Goal: Task Accomplishment & Management: Manage account settings

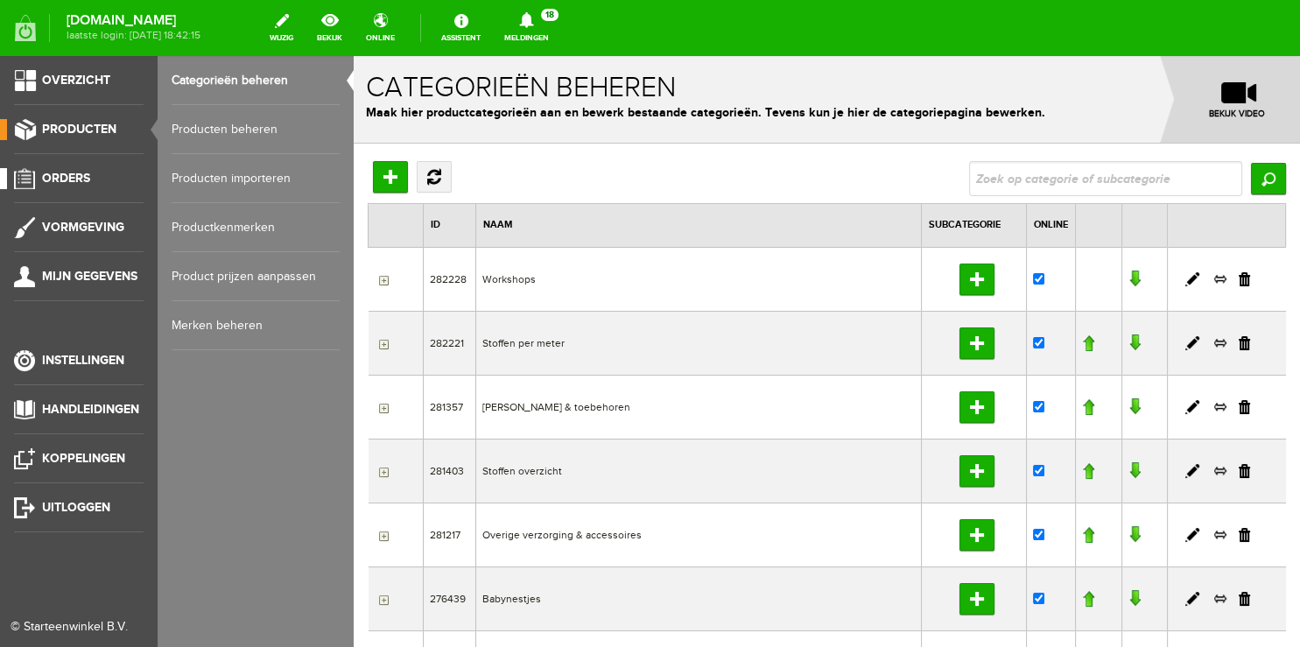
click at [60, 177] on span "Orders" at bounding box center [66, 178] width 48 height 15
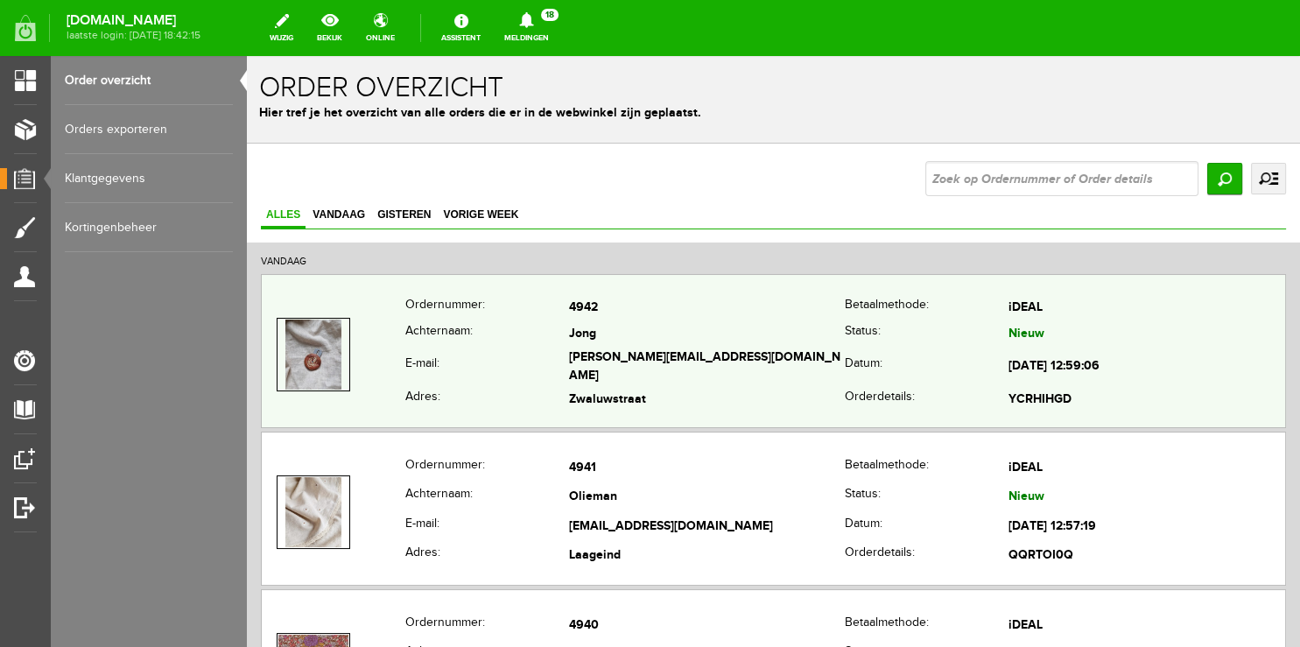
click at [714, 313] on td "4942" at bounding box center [707, 308] width 277 height 25
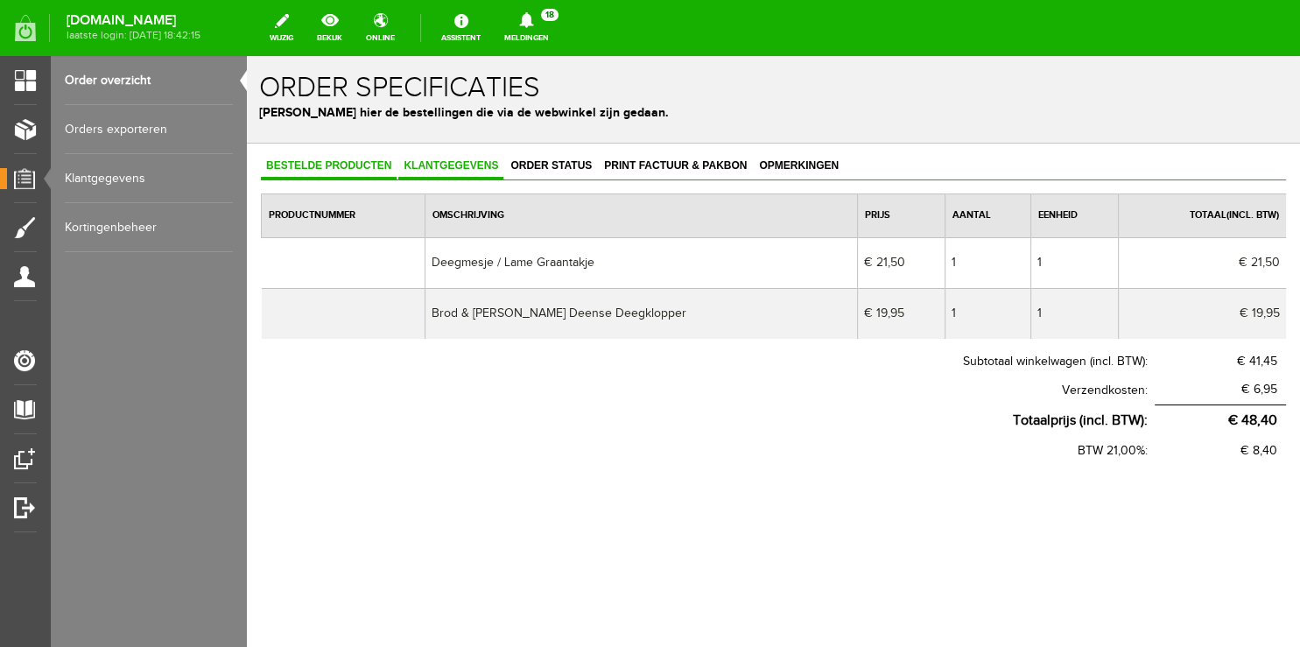
click at [448, 166] on span "Klantgegevens" at bounding box center [450, 165] width 105 height 12
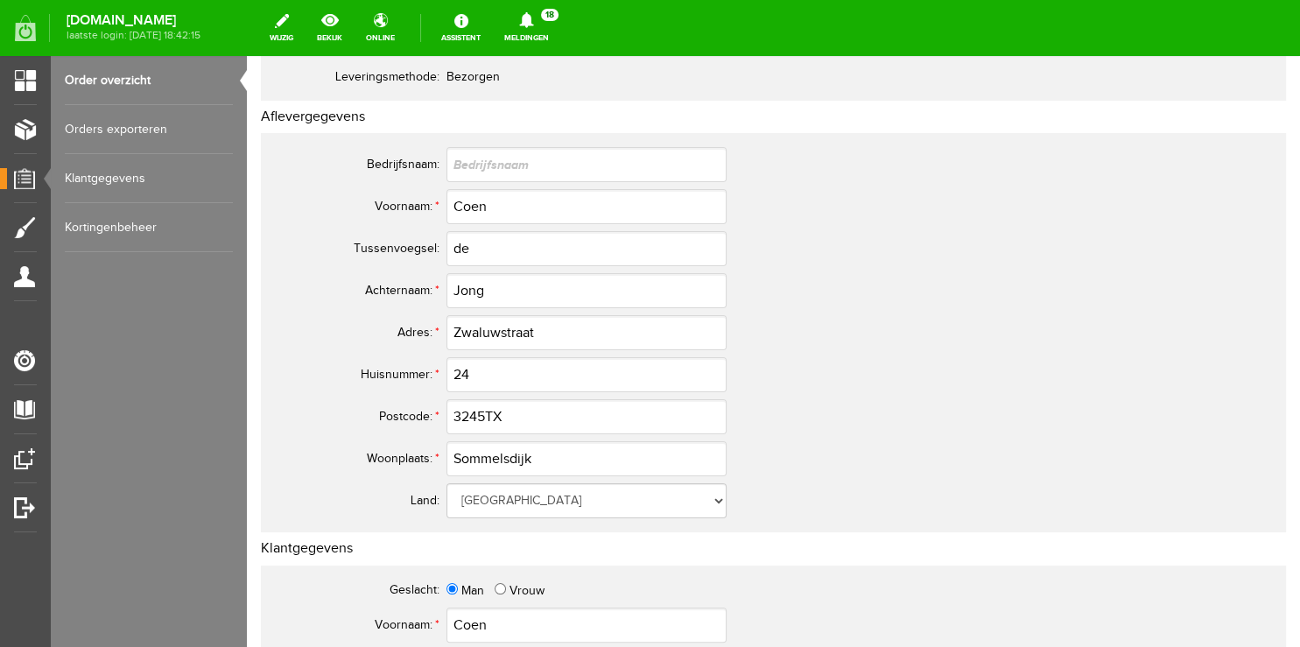
scroll to position [277, 0]
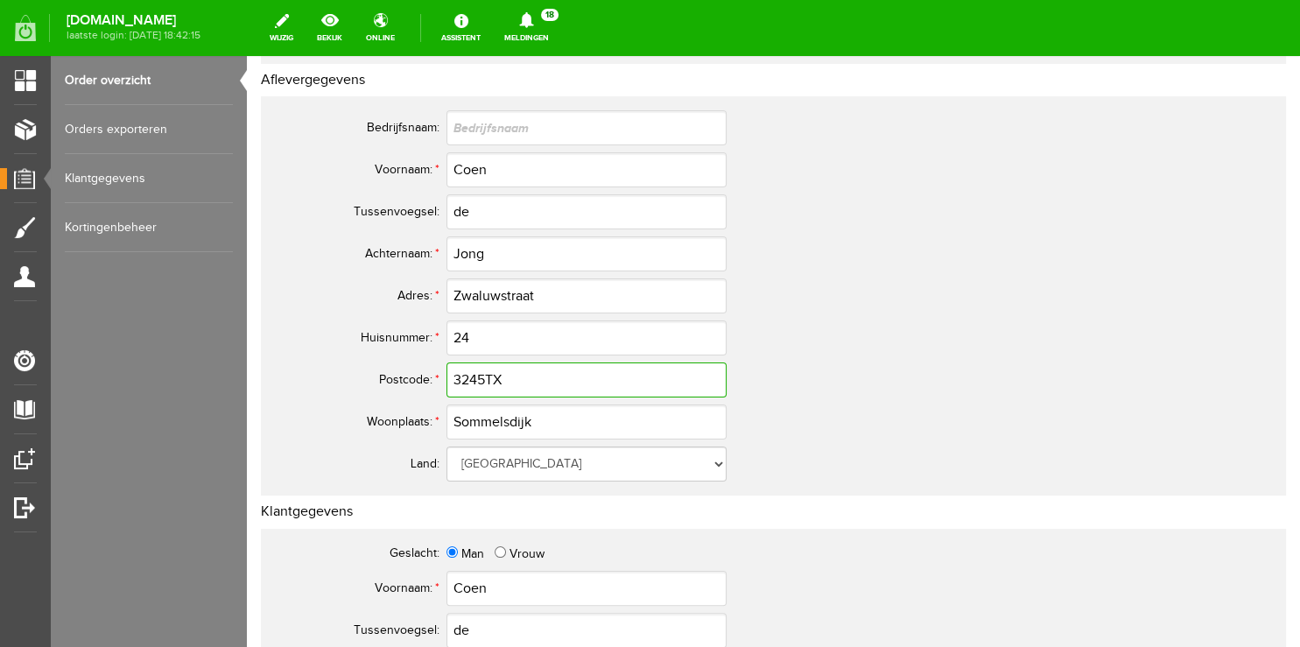
click at [513, 377] on input "3245TX" at bounding box center [586, 379] width 280 height 35
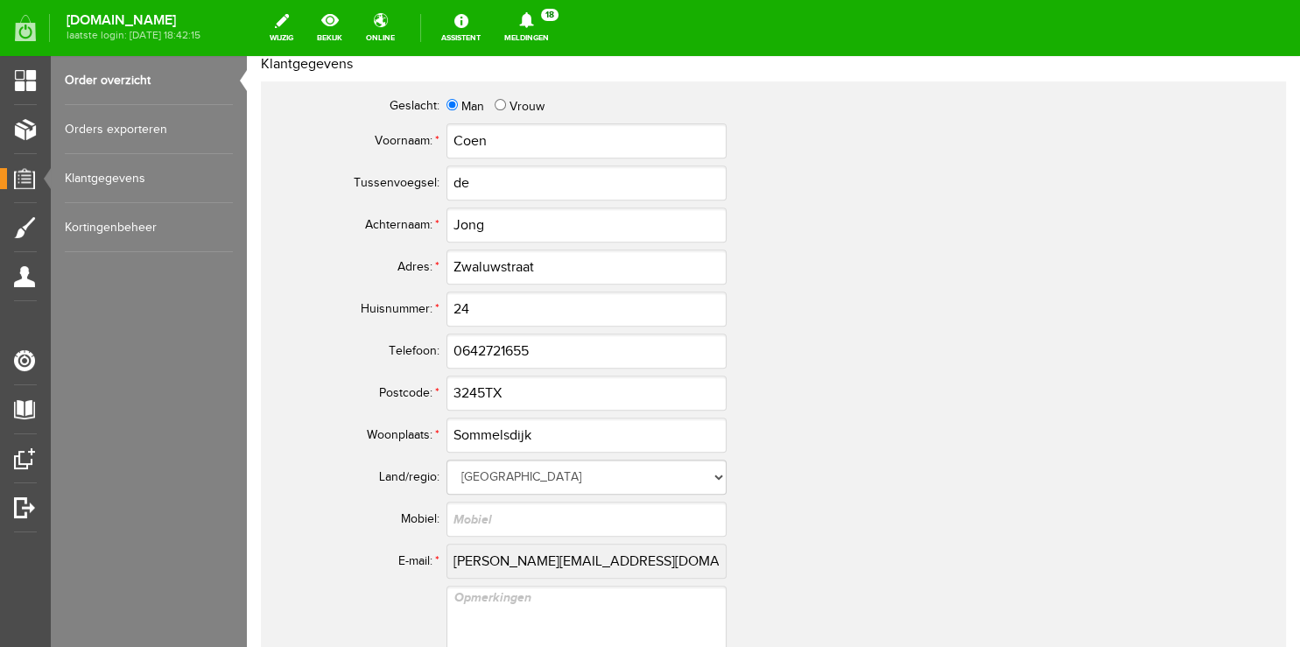
scroll to position [739, 0]
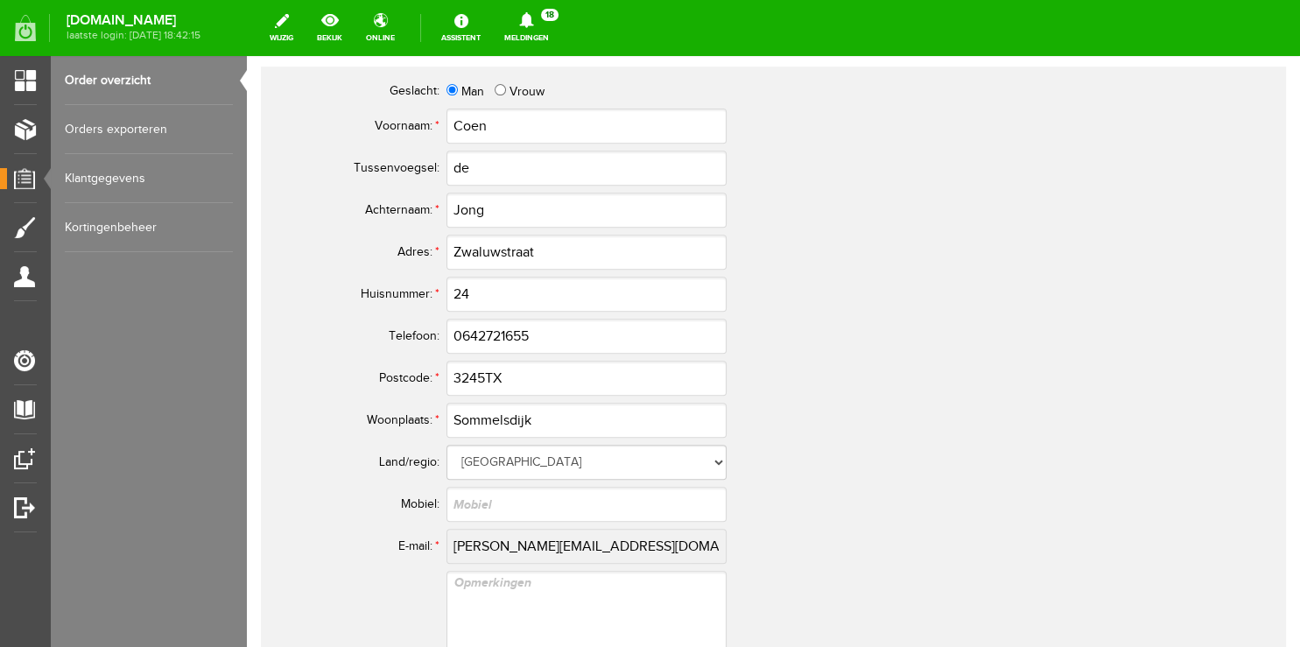
type input "3245VN"
click at [520, 382] on input "3245TX" at bounding box center [586, 378] width 280 height 35
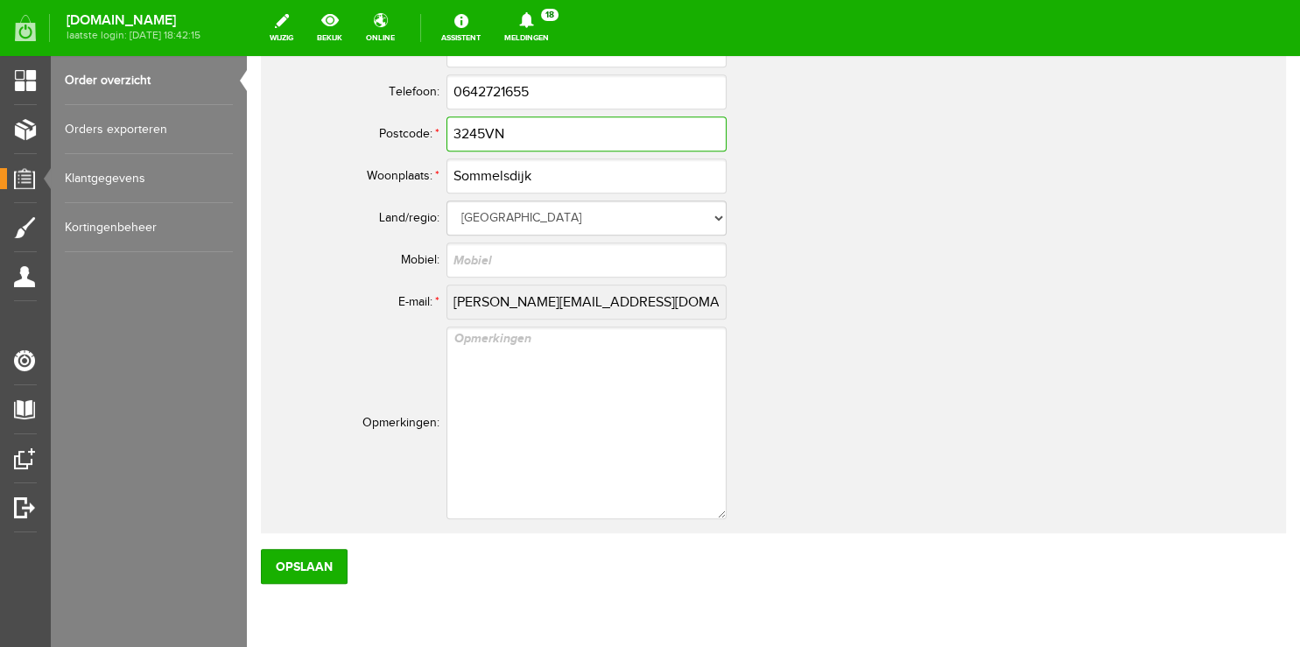
scroll to position [1048, 0]
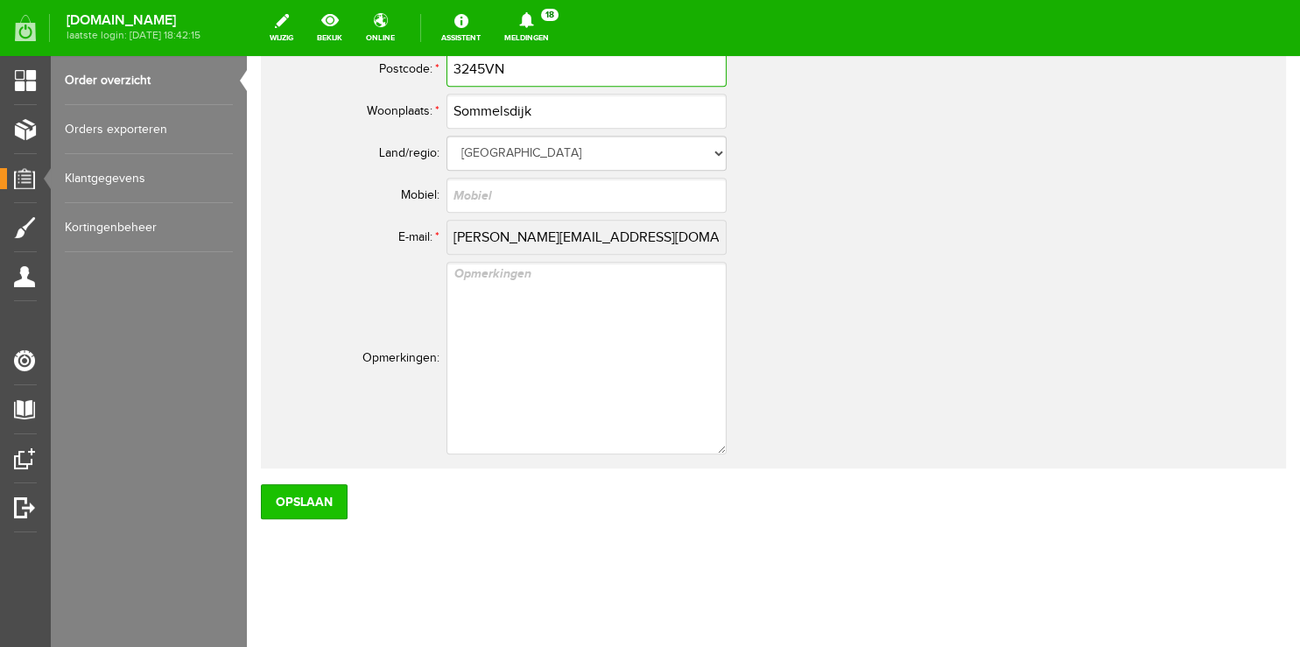
type input "3245VN"
click at [291, 495] on input "Opslaan" at bounding box center [304, 501] width 87 height 35
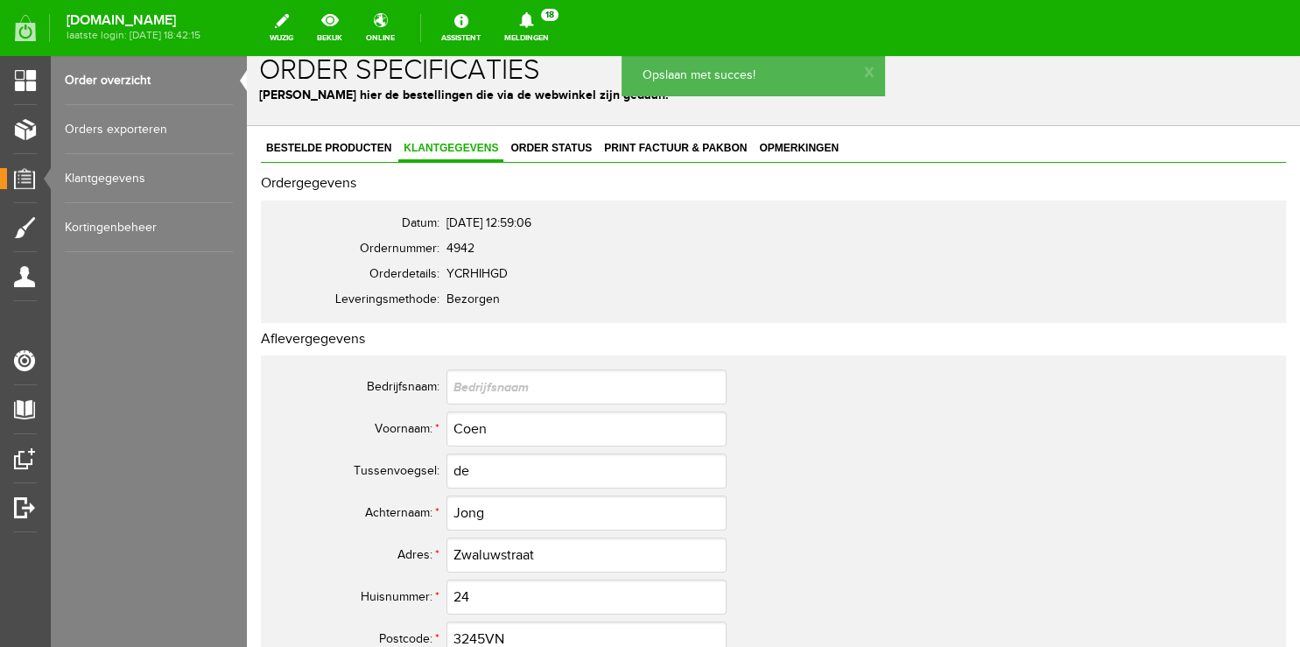
scroll to position [0, 0]
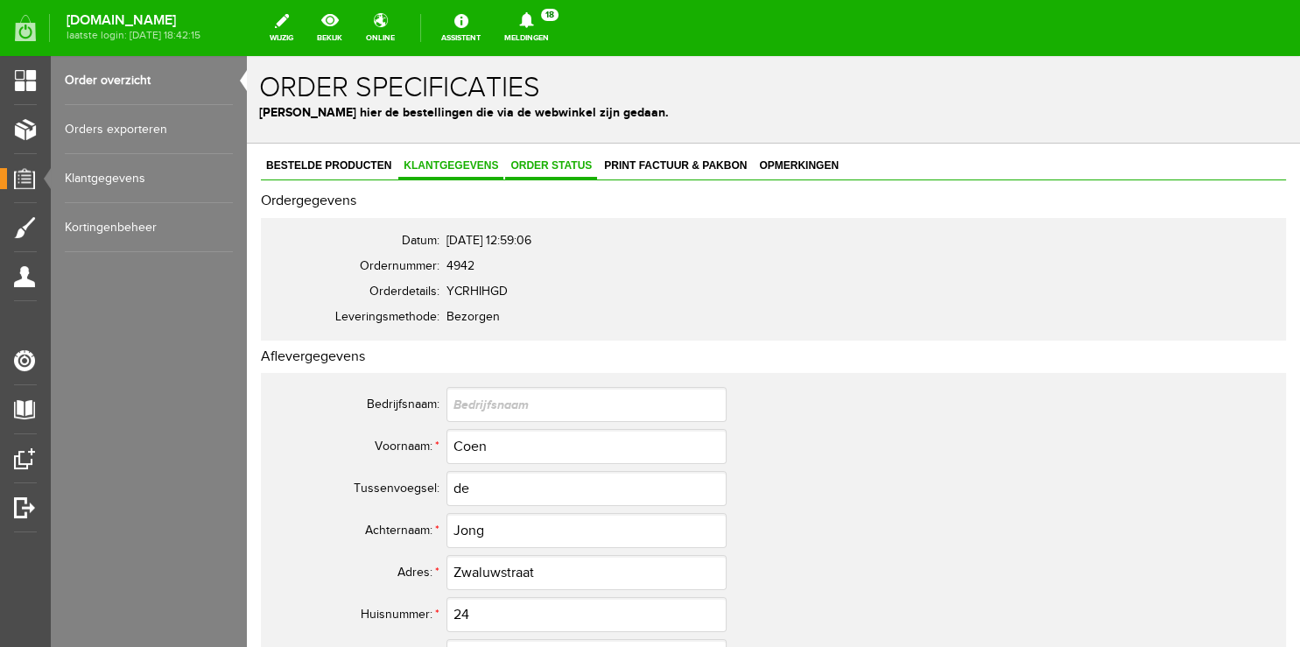
click at [559, 163] on span "Order status" at bounding box center [551, 165] width 92 height 12
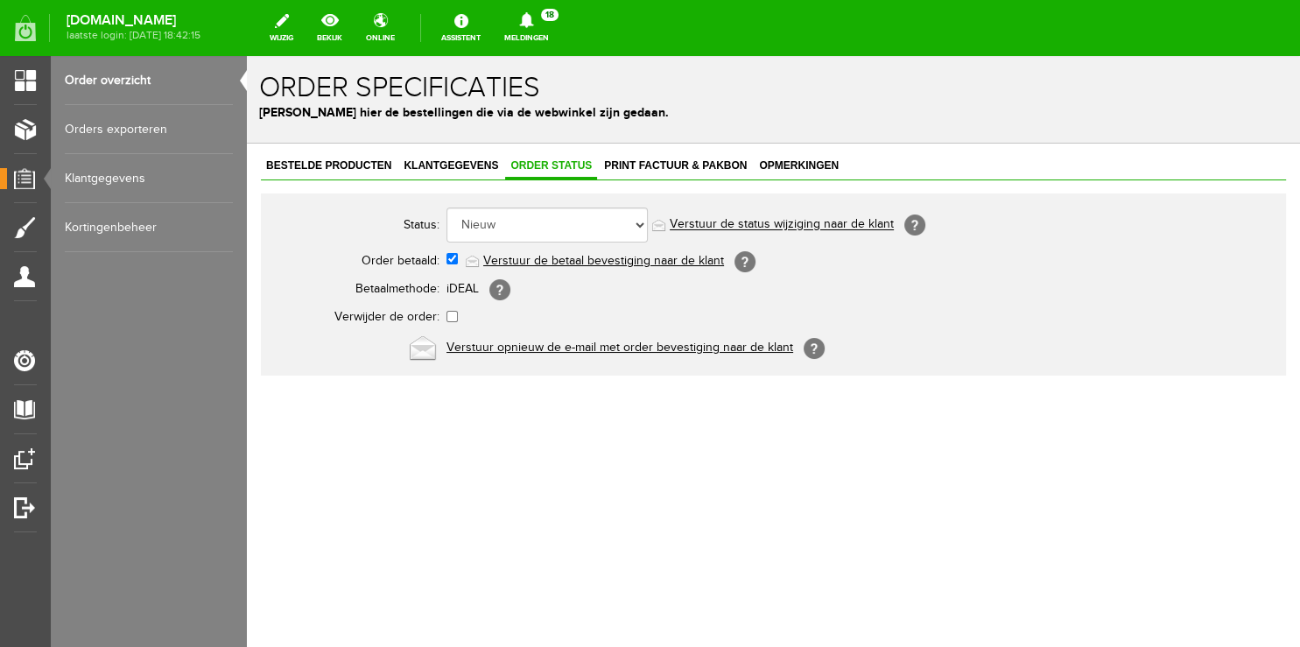
click at [772, 221] on link "Verstuur de status wijziging naar de klant" at bounding box center [782, 225] width 224 height 14
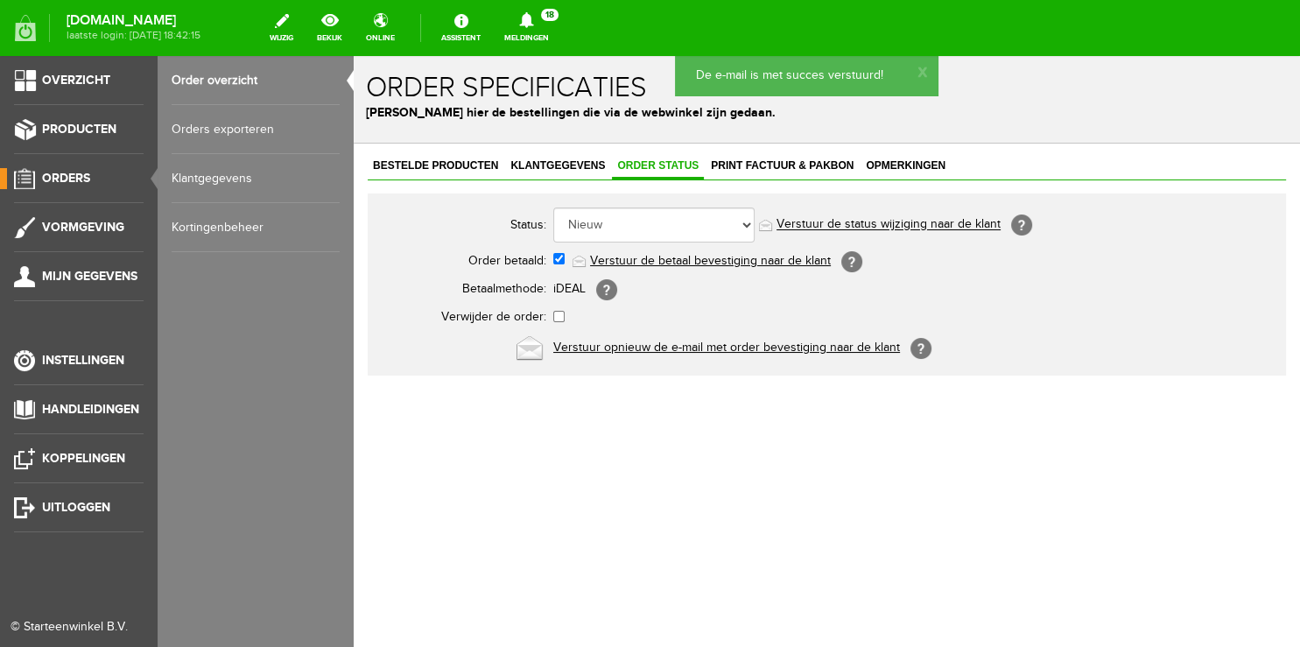
click at [220, 81] on link "Order overzicht" at bounding box center [256, 80] width 168 height 49
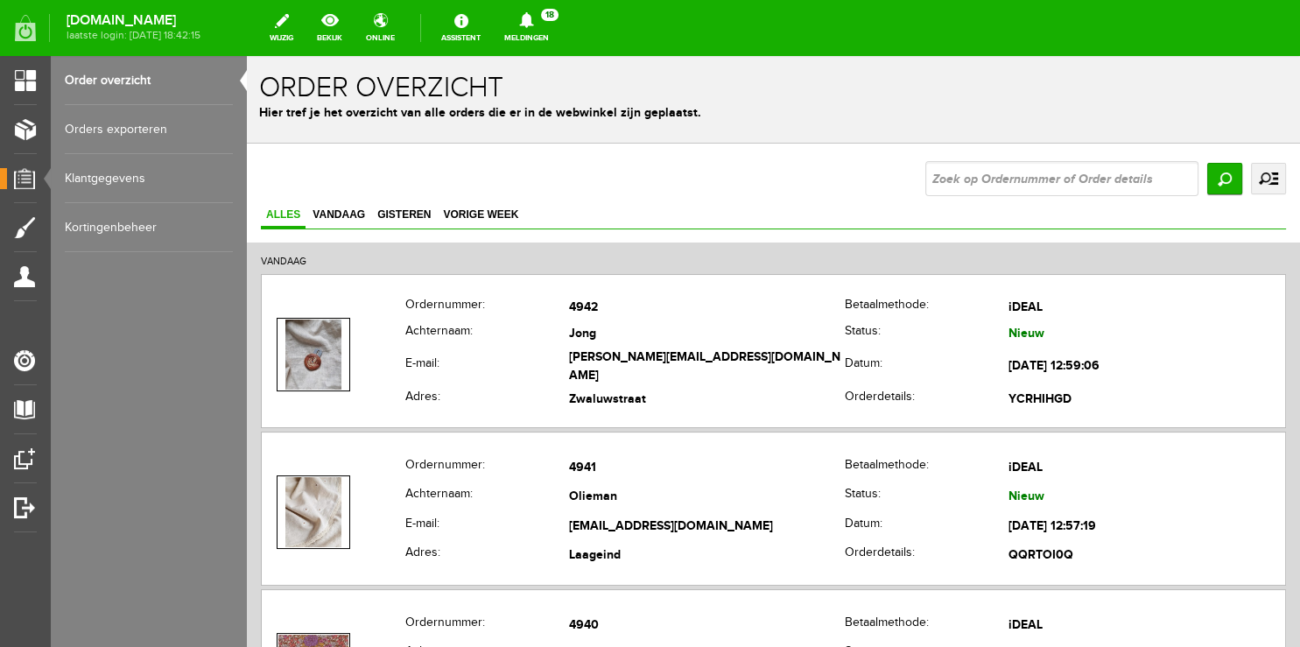
click at [527, 23] on icon at bounding box center [526, 20] width 45 height 16
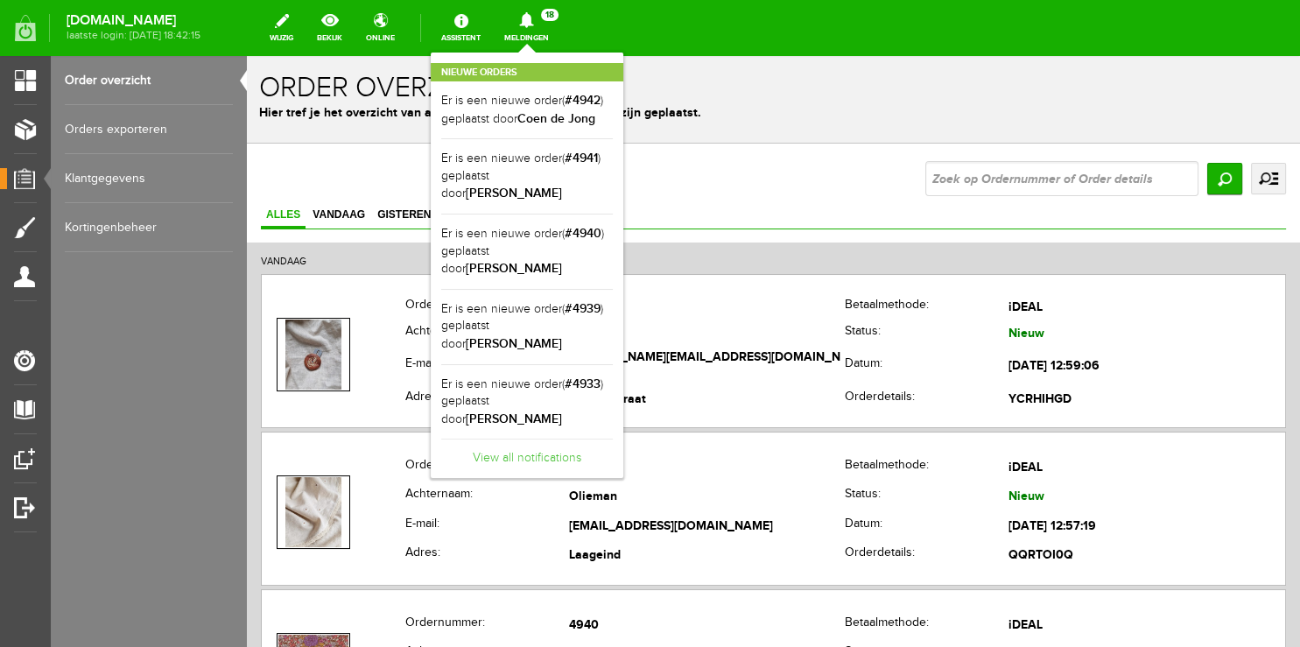
click at [541, 439] on link "View all notifications" at bounding box center [527, 453] width 172 height 29
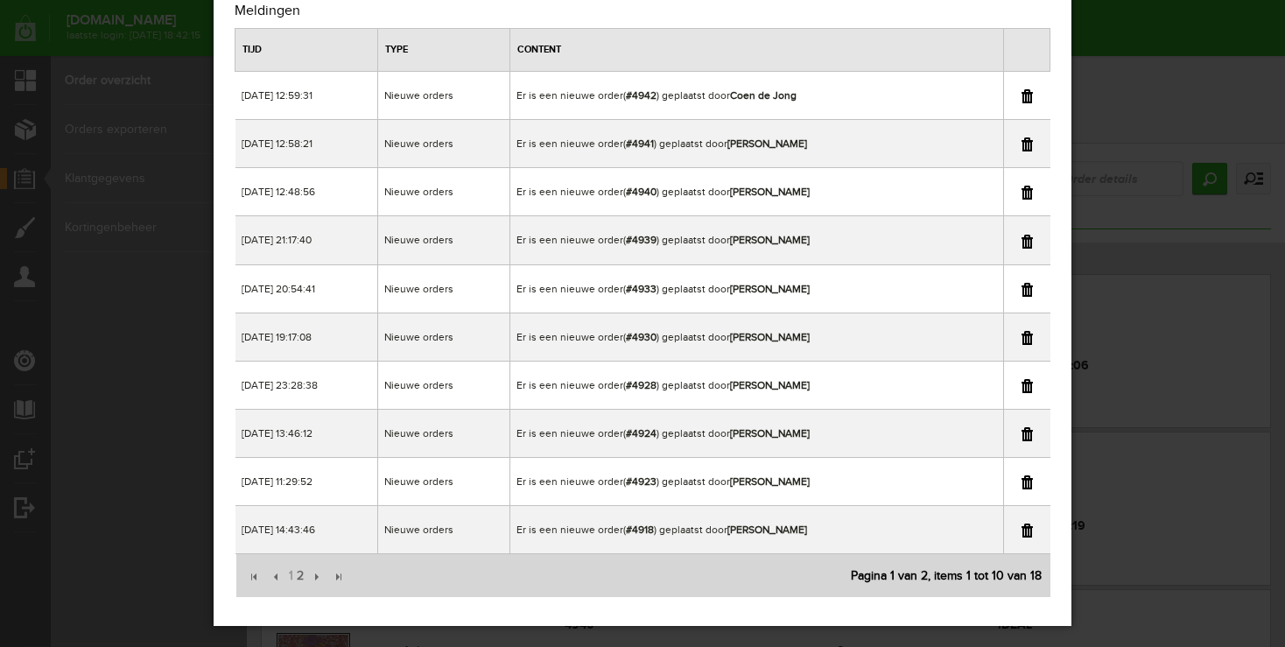
scroll to position [74, 0]
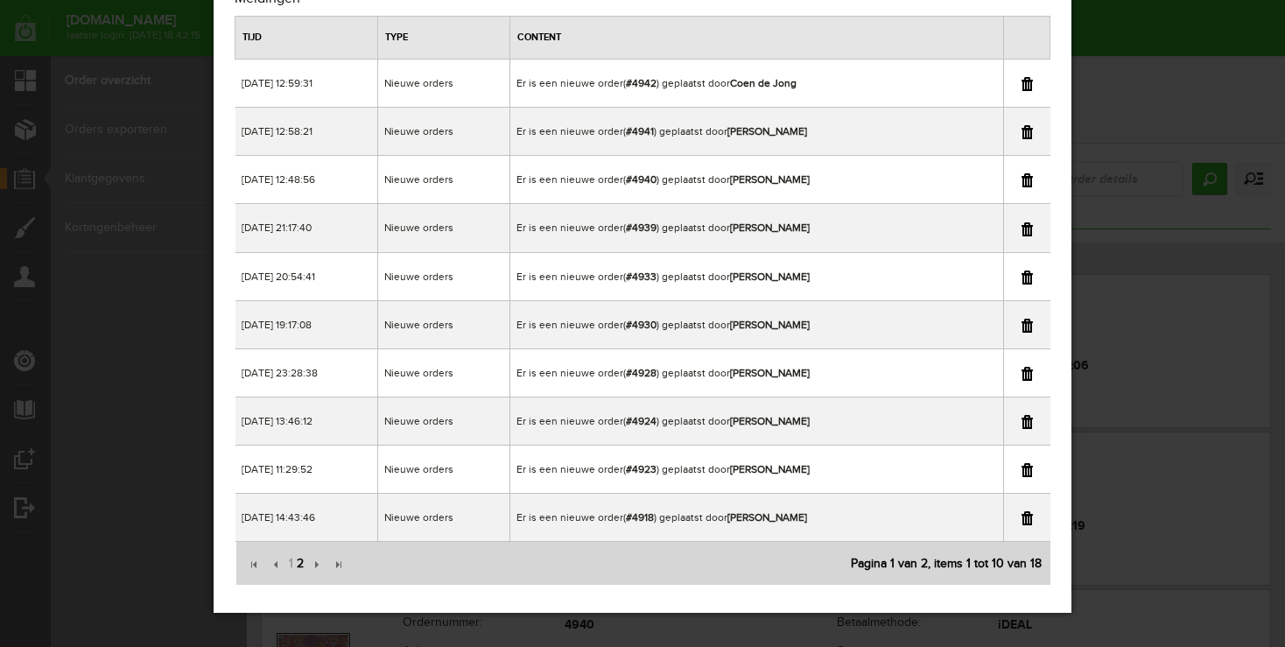
click at [298, 566] on span "2" at bounding box center [300, 563] width 11 height 35
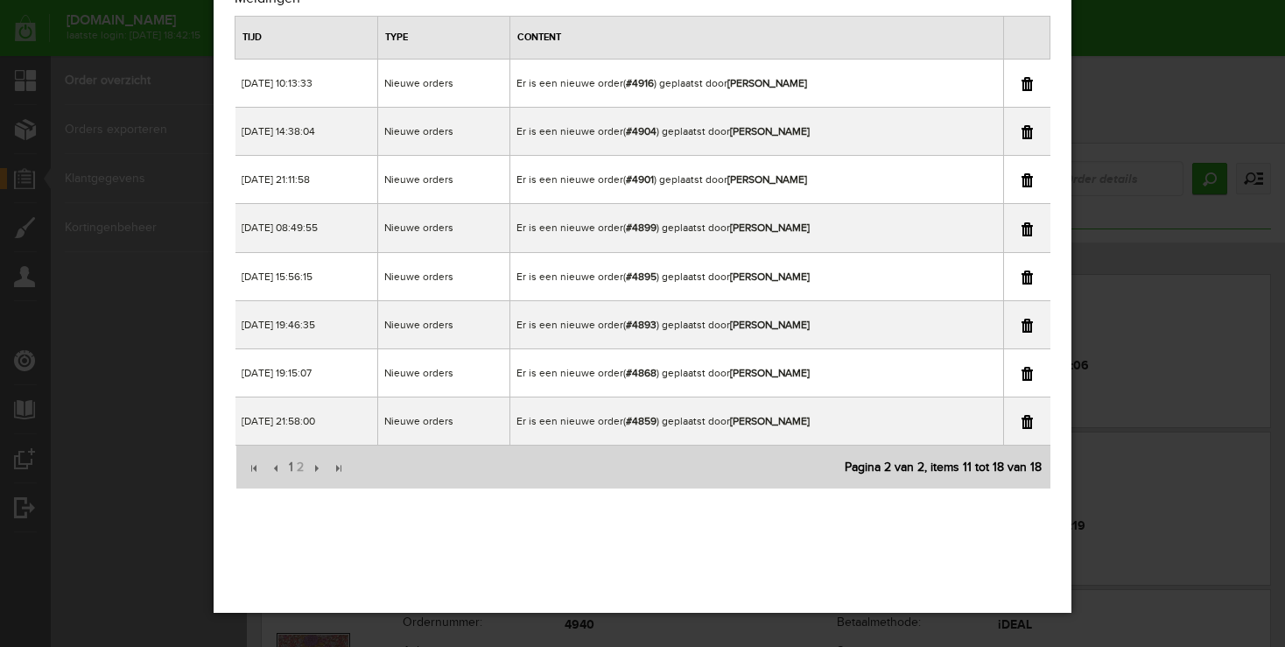
scroll to position [0, 0]
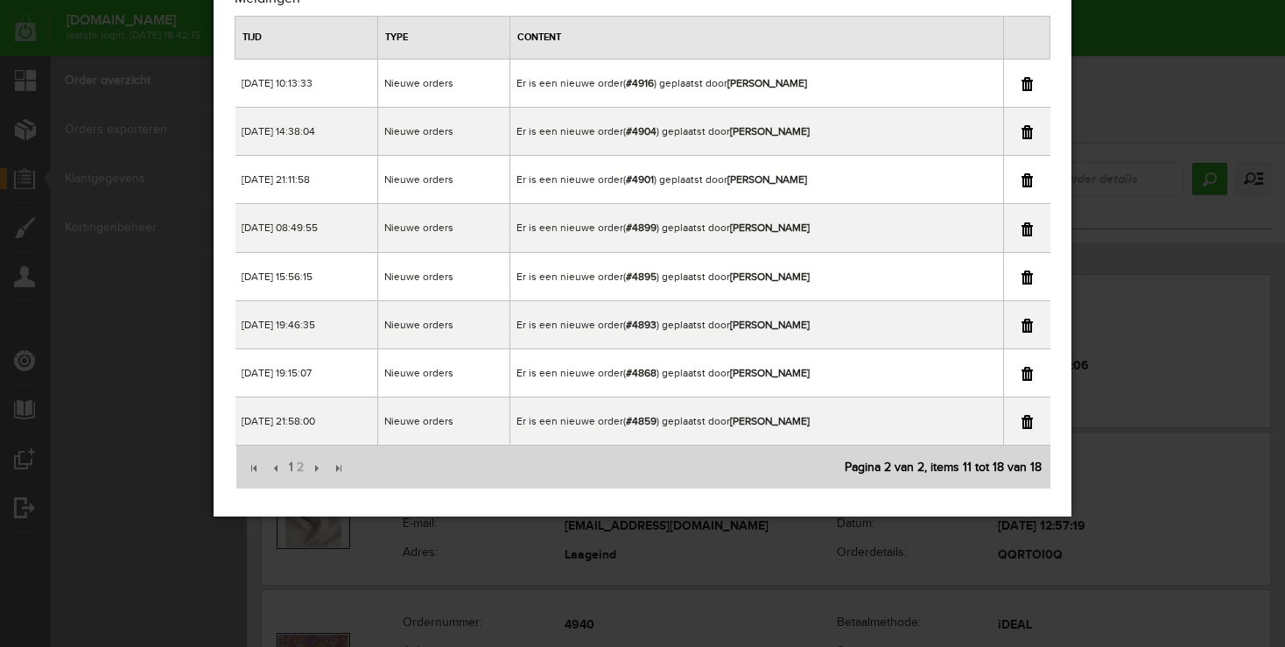
click at [1122, 83] on div "×" at bounding box center [642, 249] width 1285 height 647
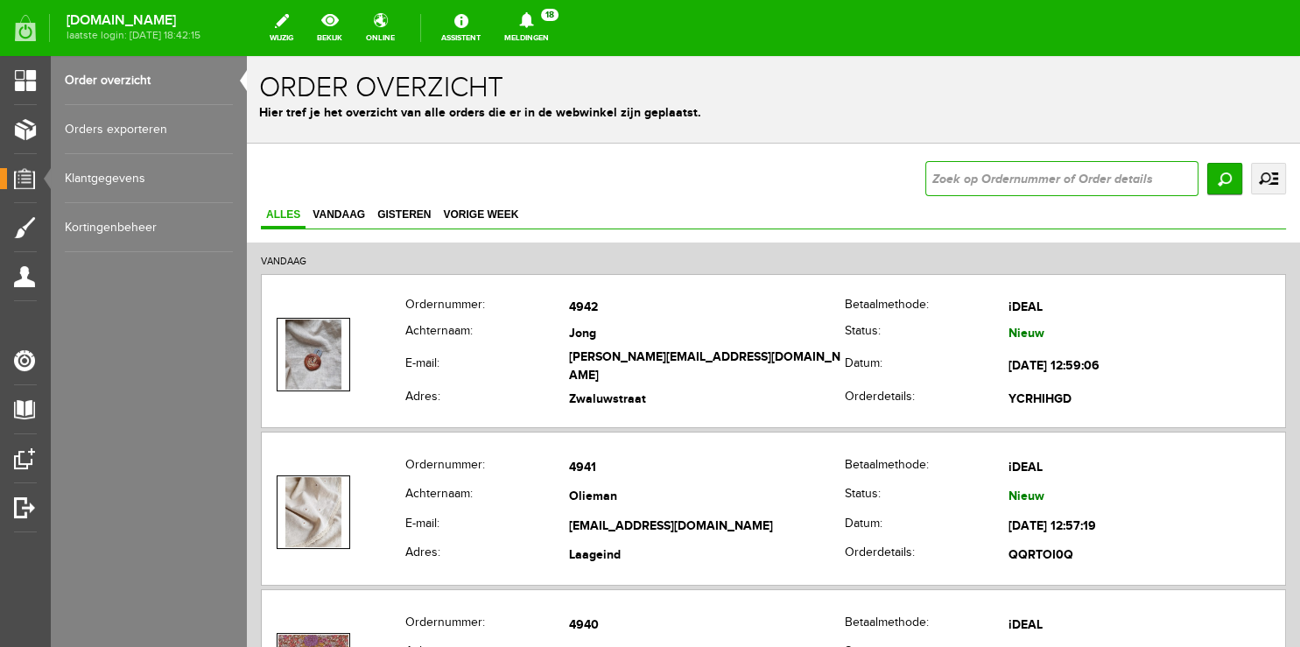
click at [1077, 172] on input "text" at bounding box center [1061, 178] width 273 height 35
type input "4868"
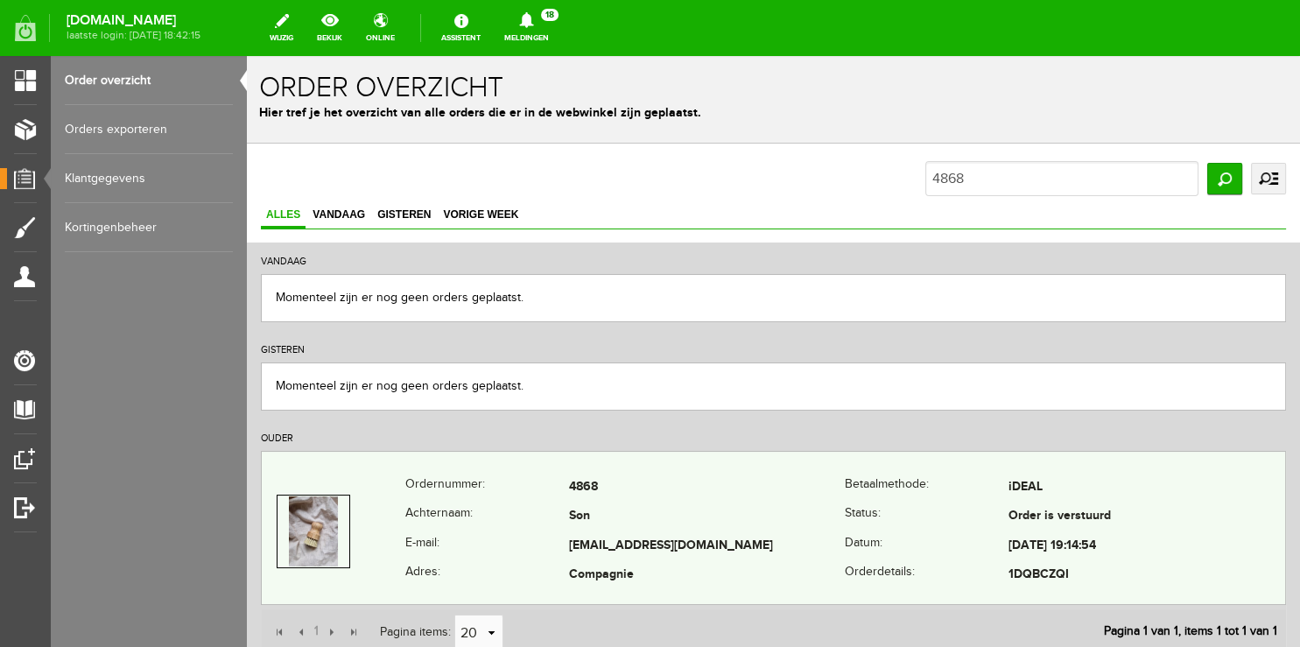
click at [510, 522] on th "Achternaam:" at bounding box center [487, 518] width 164 height 30
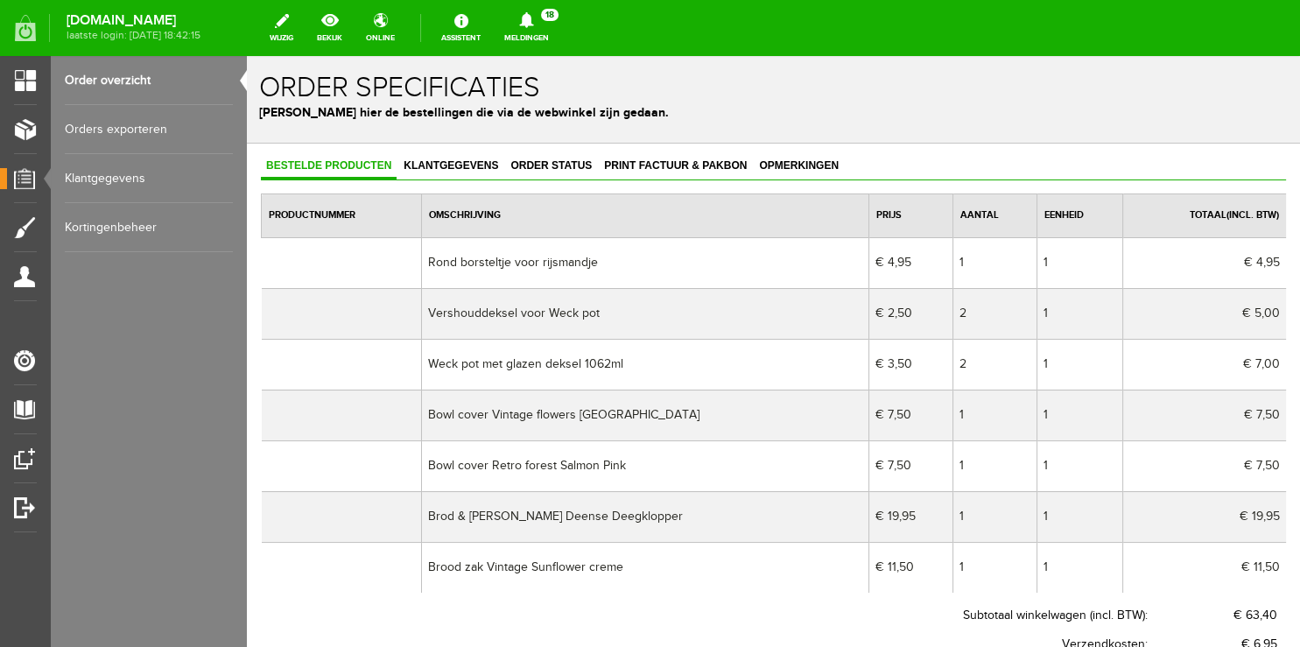
click at [531, 36] on link "Meldingen 18 Nieuwe orders Er is een nieuwe order( #4942 ) geplaatst door [PERS…" at bounding box center [527, 28] width 66 height 39
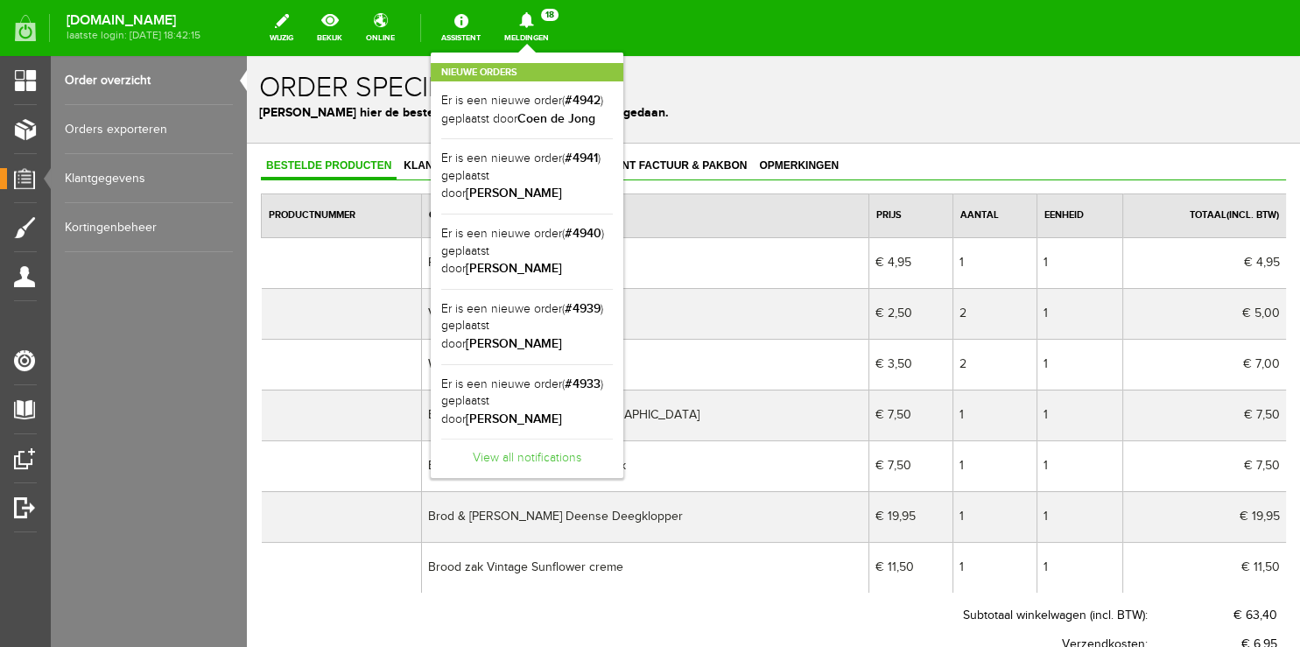
click at [550, 439] on link "View all notifications" at bounding box center [527, 453] width 172 height 29
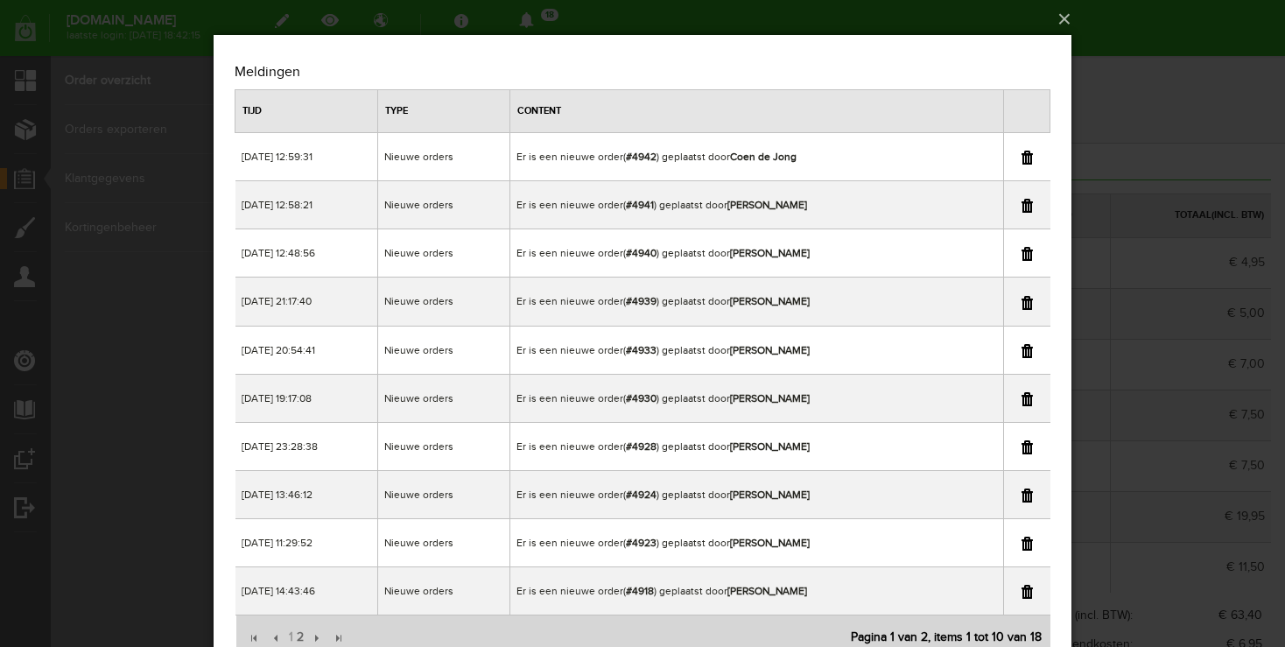
scroll to position [74, 0]
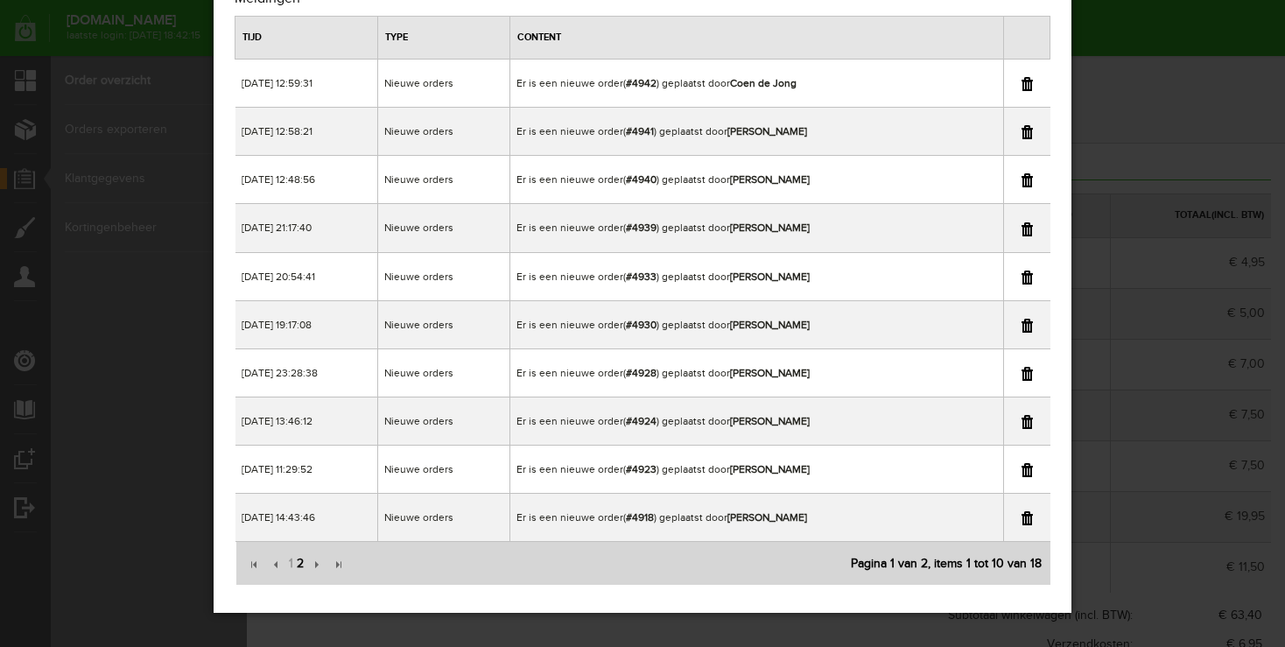
click at [297, 559] on span "2" at bounding box center [300, 563] width 11 height 35
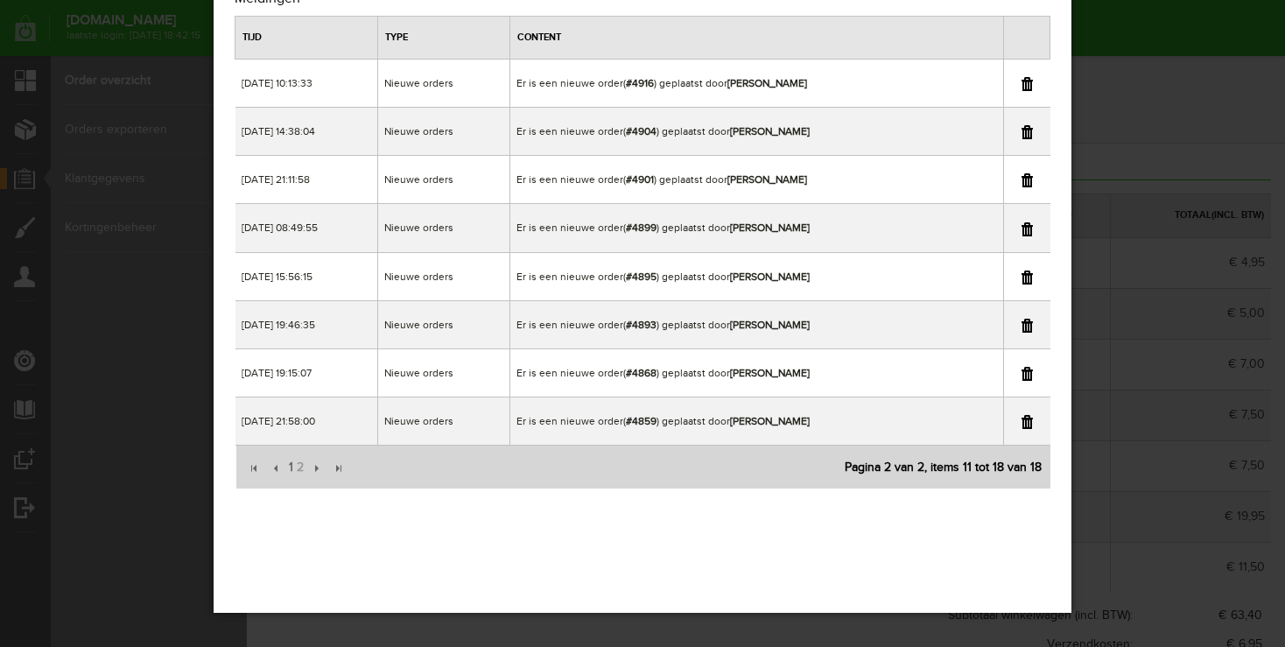
scroll to position [0, 0]
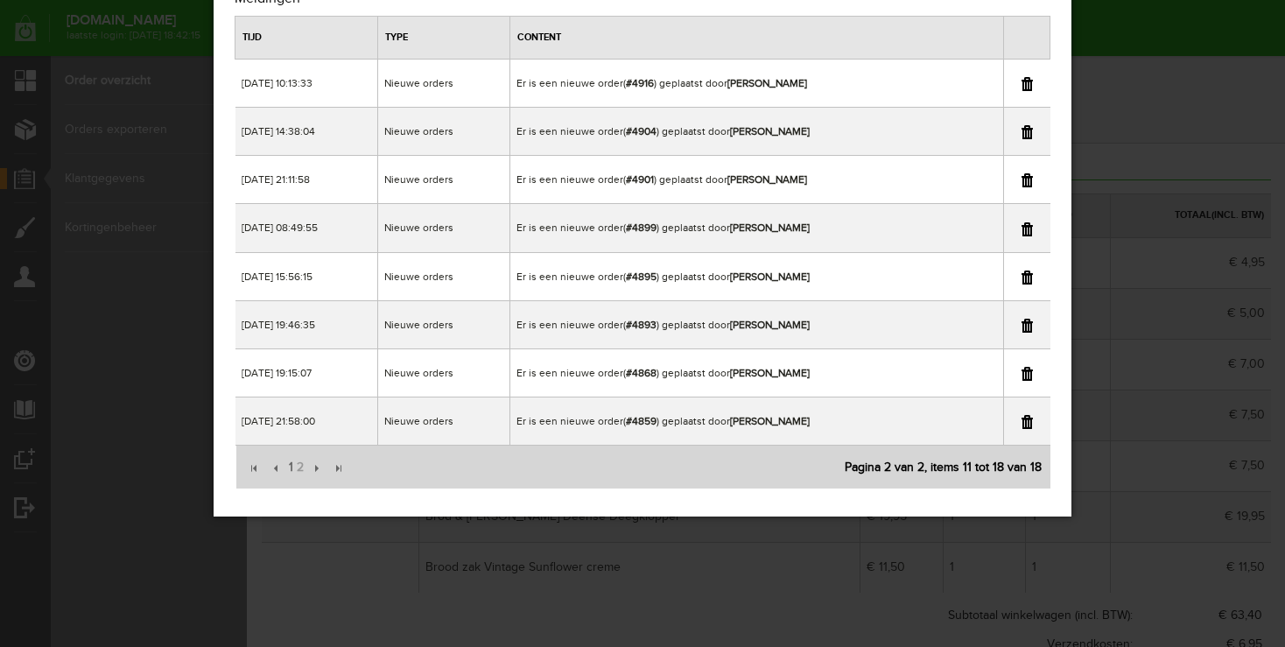
click at [1029, 375] on link at bounding box center [1027, 374] width 11 height 14
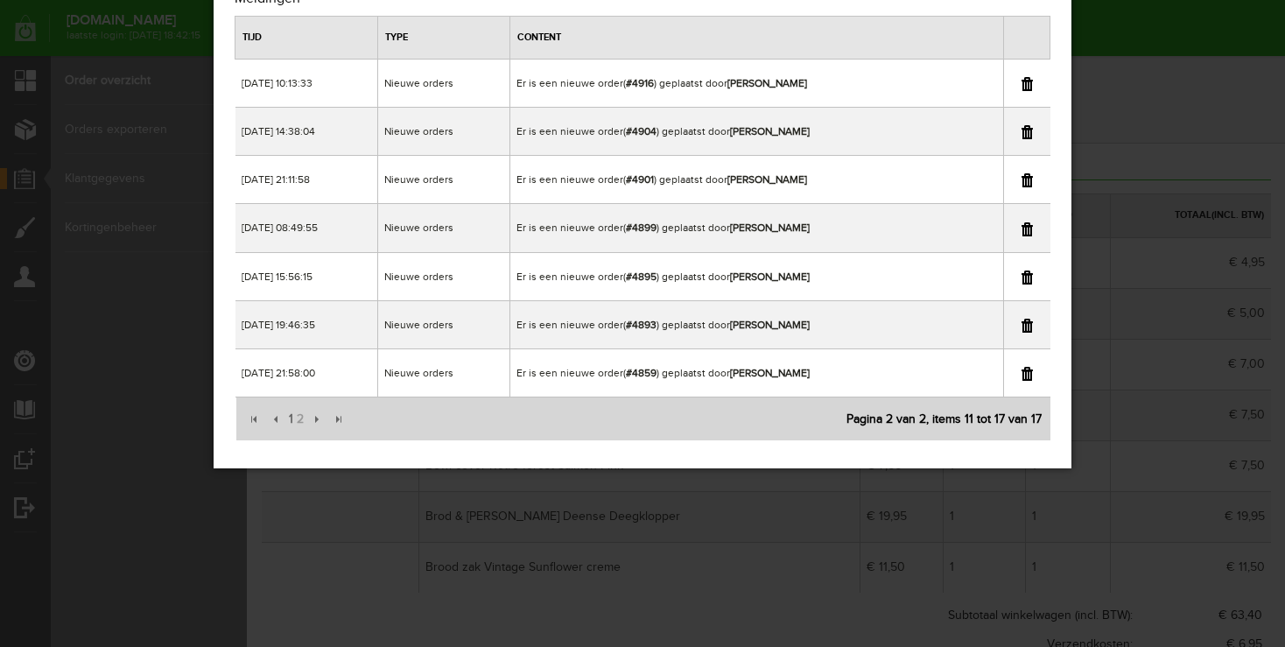
click at [1133, 96] on div "×" at bounding box center [642, 249] width 1285 height 647
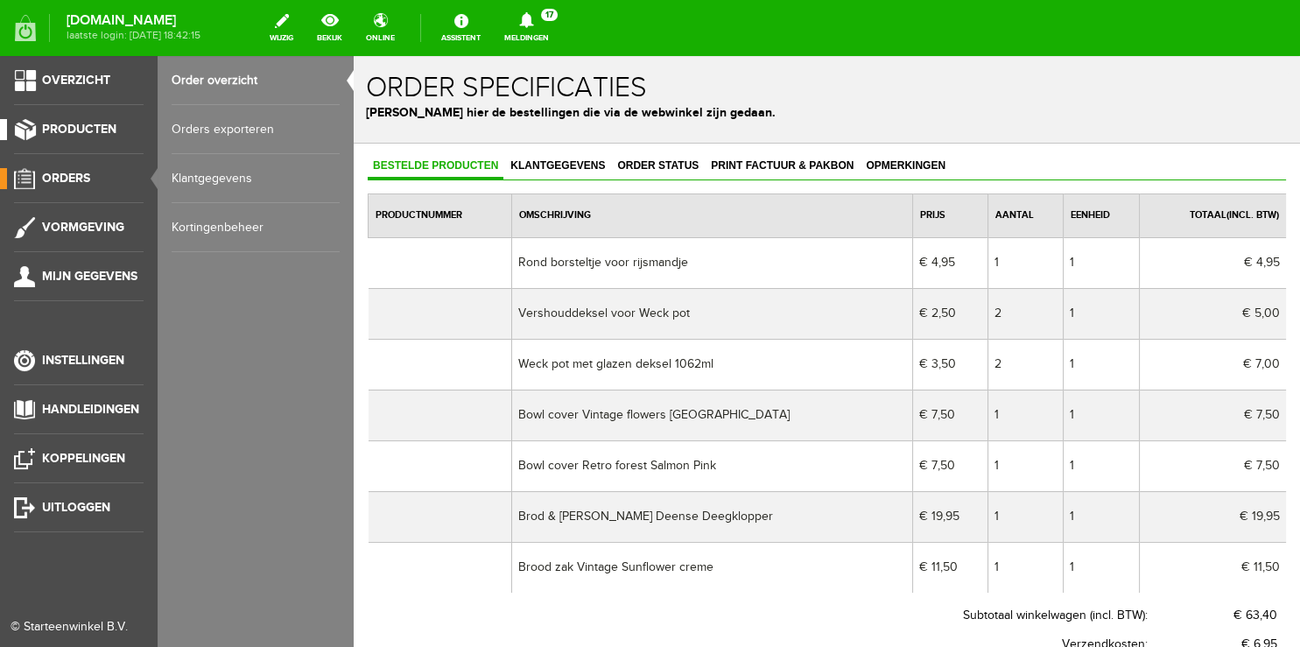
click at [79, 128] on span "Producten" at bounding box center [79, 129] width 74 height 15
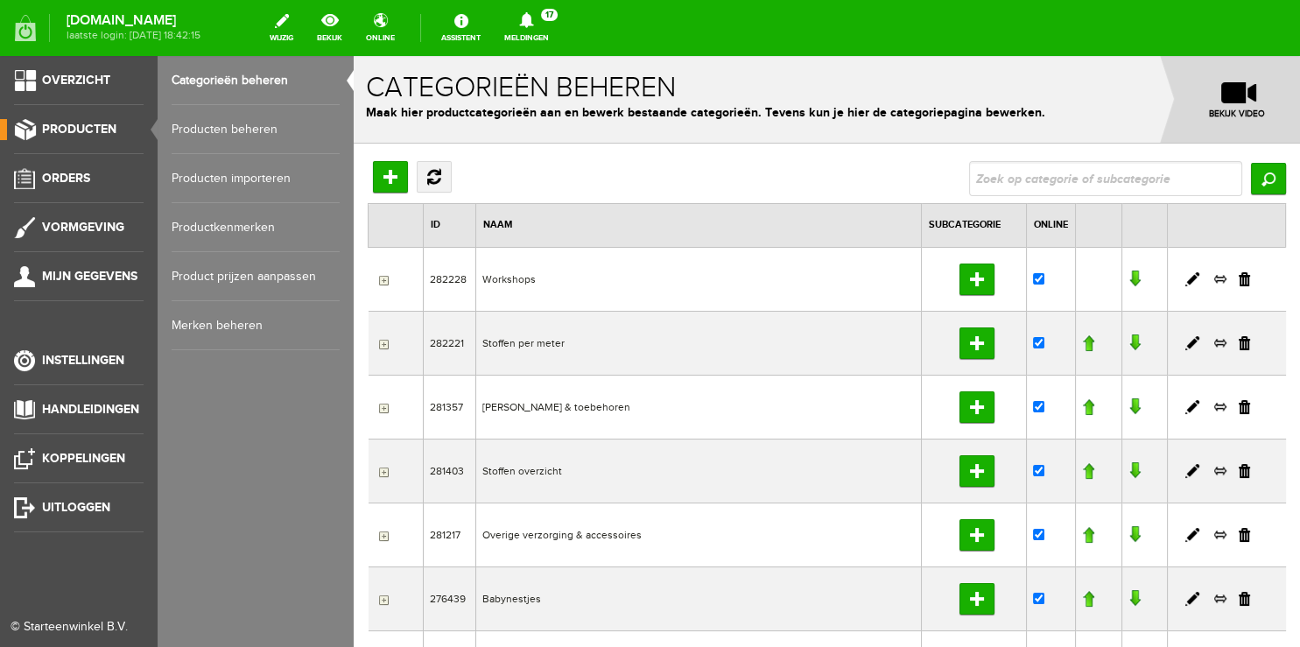
click at [214, 133] on link "Producten beheren" at bounding box center [256, 129] width 168 height 49
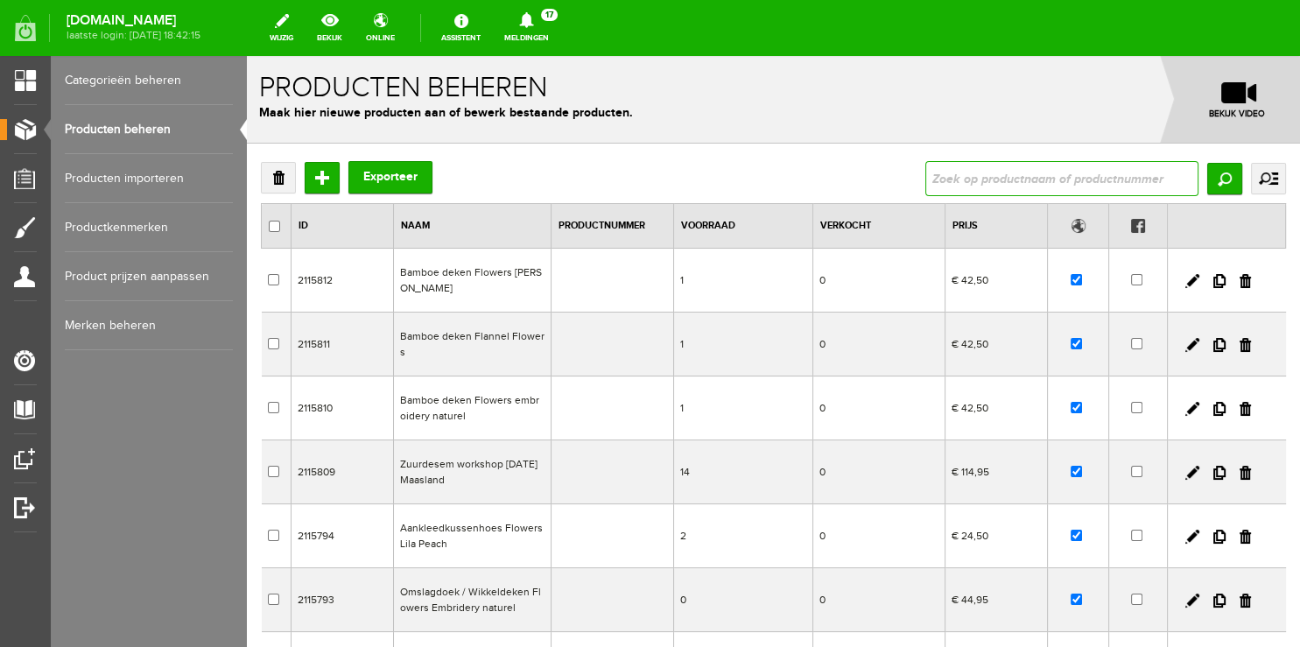
click at [975, 170] on input "text" at bounding box center [1061, 178] width 273 height 35
type input "moon"
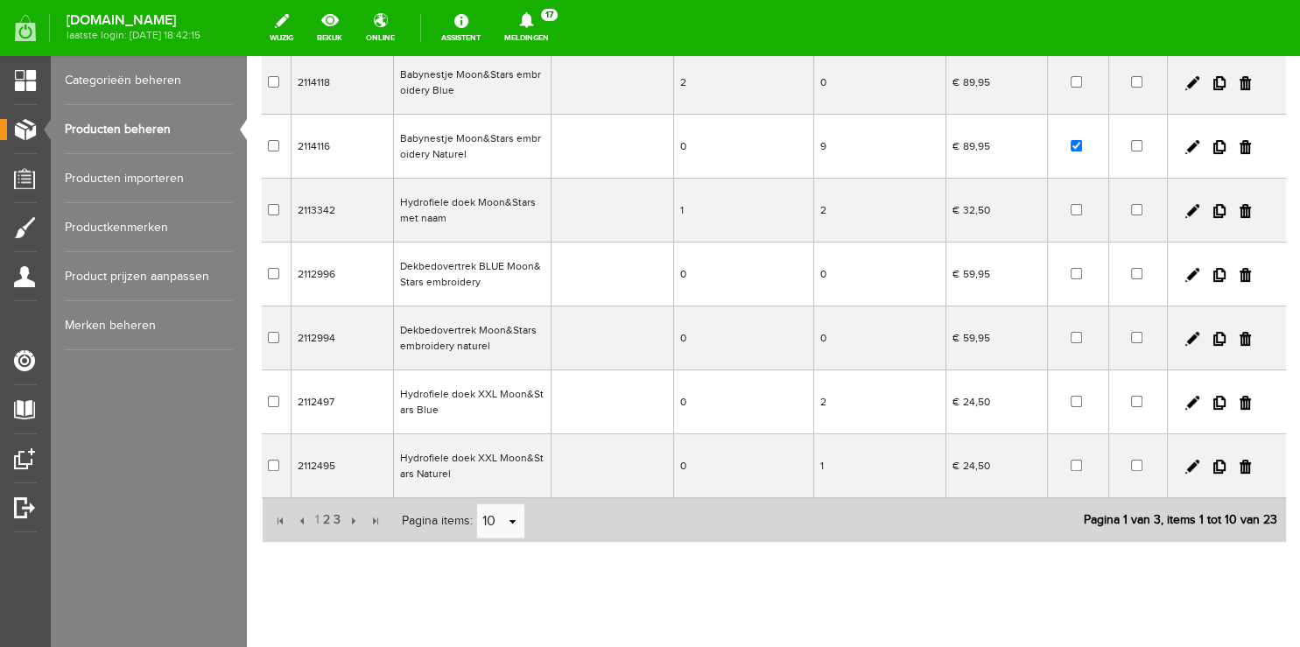
scroll to position [430, 0]
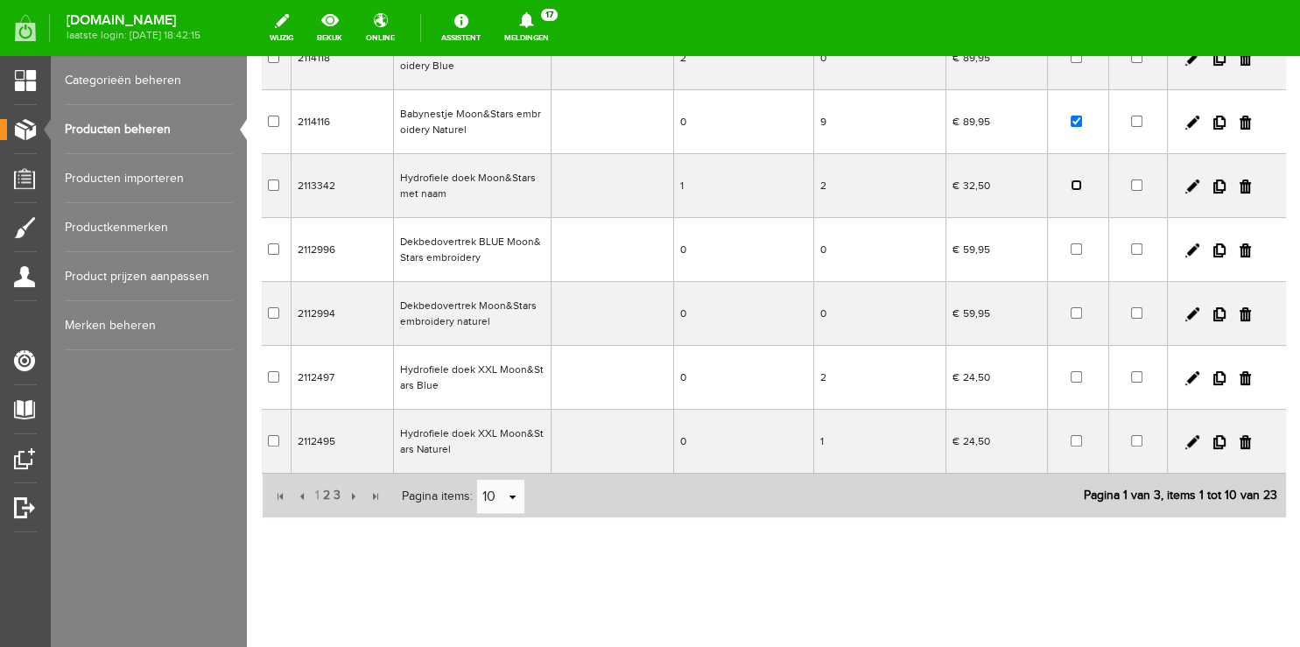
click at [1071, 187] on input "checkbox" at bounding box center [1076, 184] width 11 height 11
checkbox input "true"
click at [1071, 310] on input "checkbox" at bounding box center [1076, 312] width 11 height 11
checkbox input "true"
click at [1071, 439] on input "checkbox" at bounding box center [1076, 440] width 11 height 11
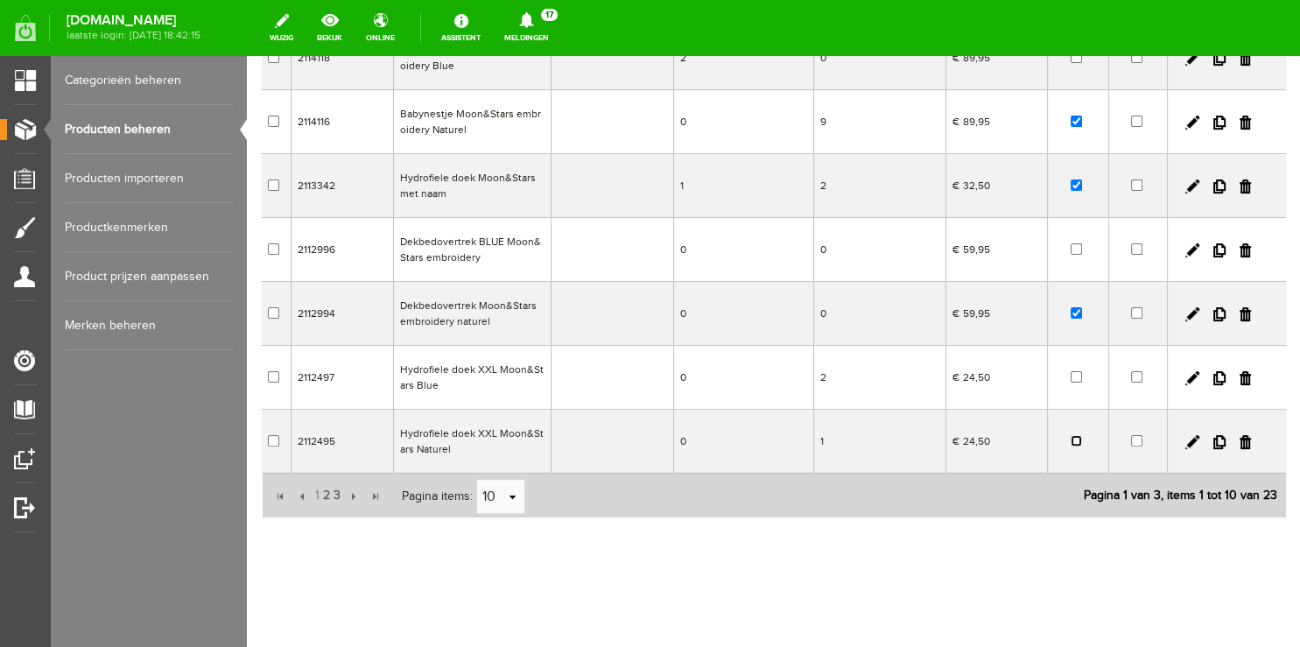
checkbox input "true"
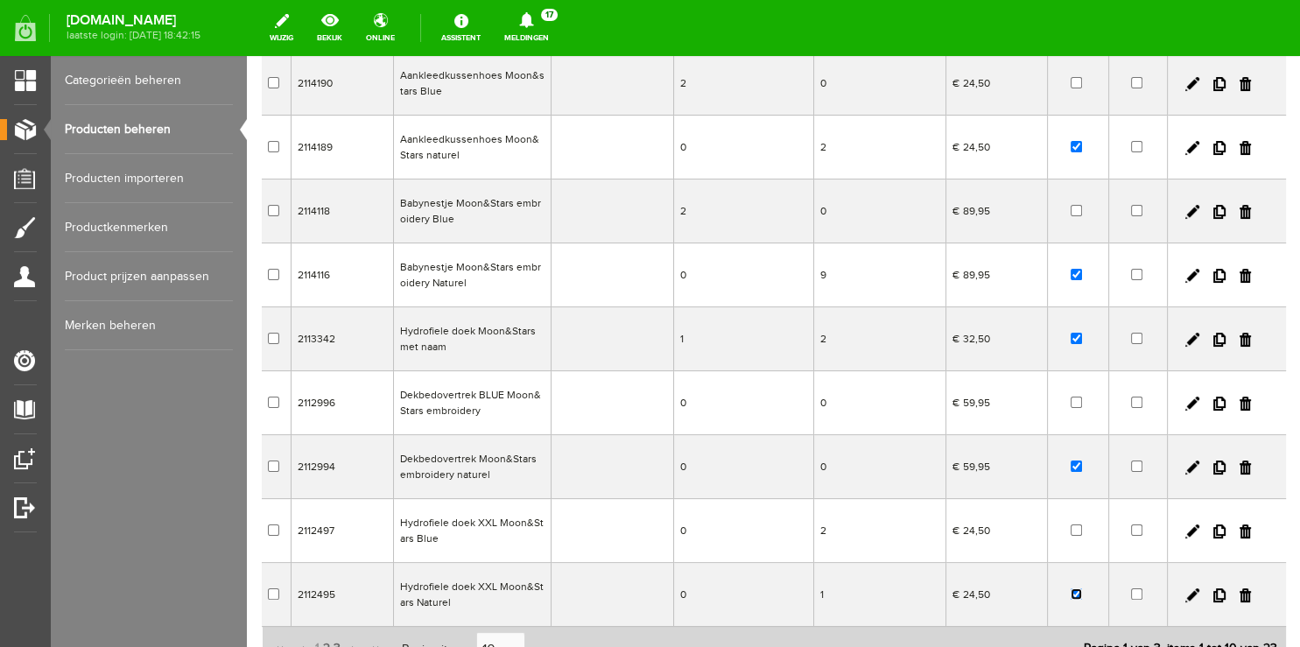
scroll to position [0, 0]
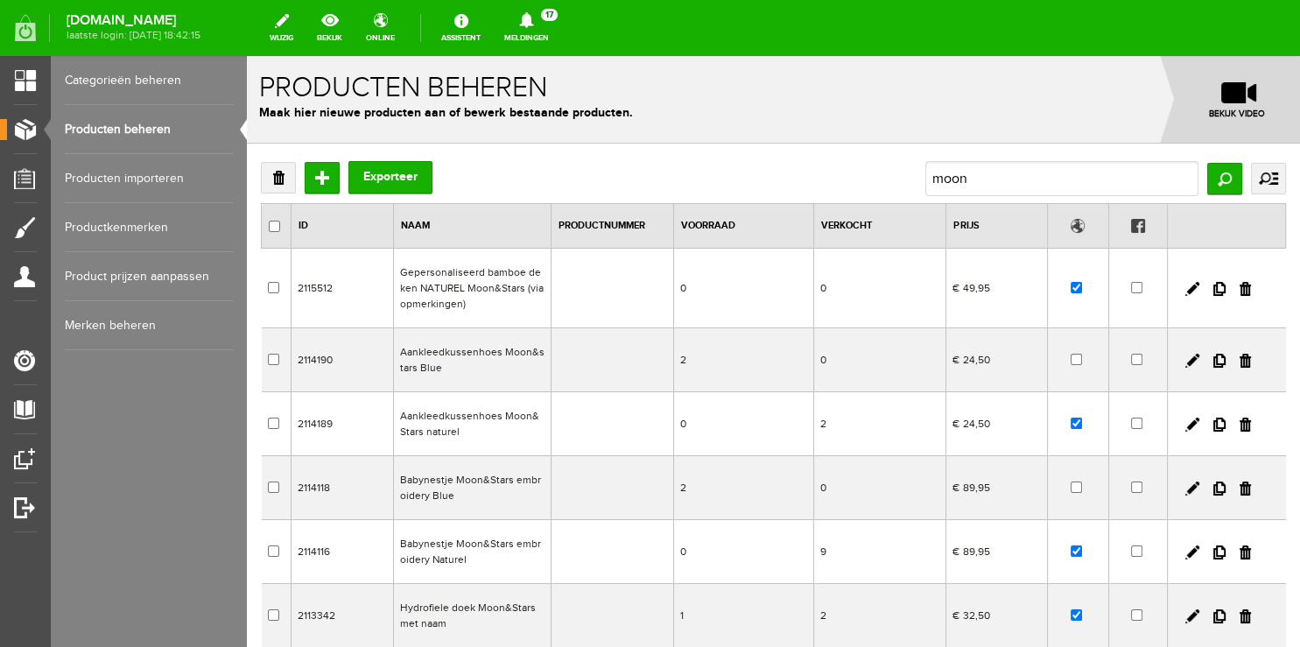
click at [117, 130] on link "Producten beheren" at bounding box center [149, 129] width 168 height 49
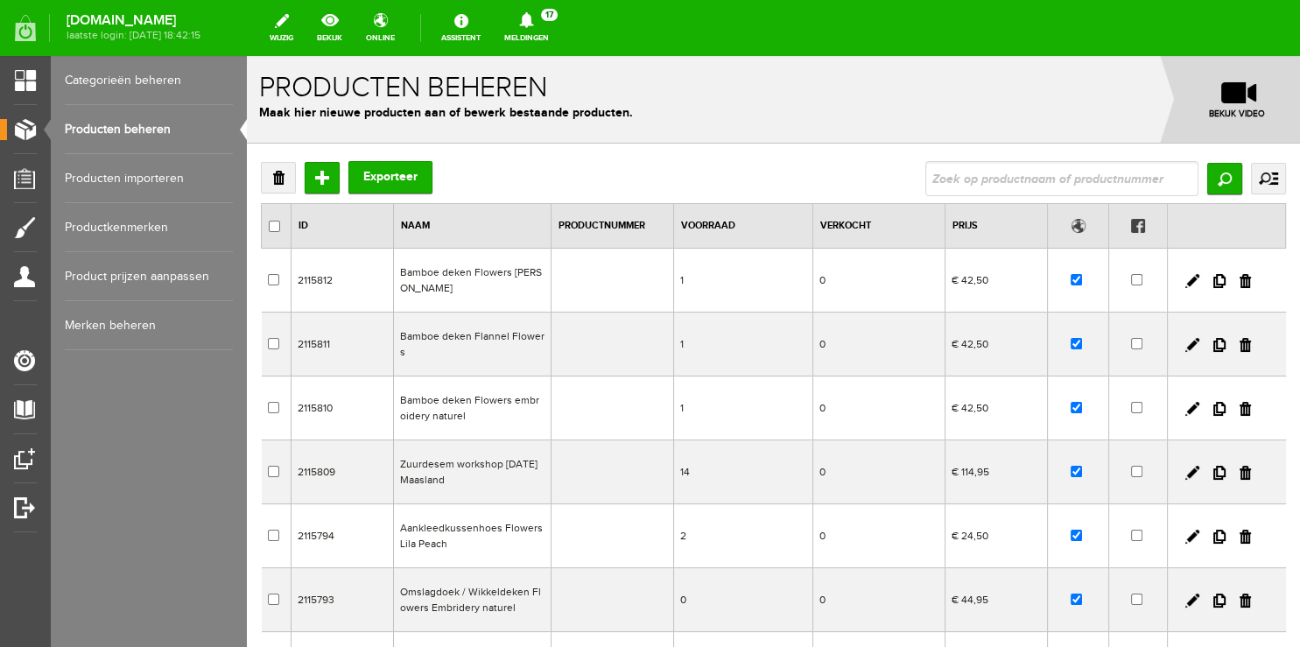
click at [544, 45] on link "Meldingen 17 Nieuwe orders Er is een nieuwe order( #4942 ) geplaatst door [PERS…" at bounding box center [527, 28] width 66 height 39
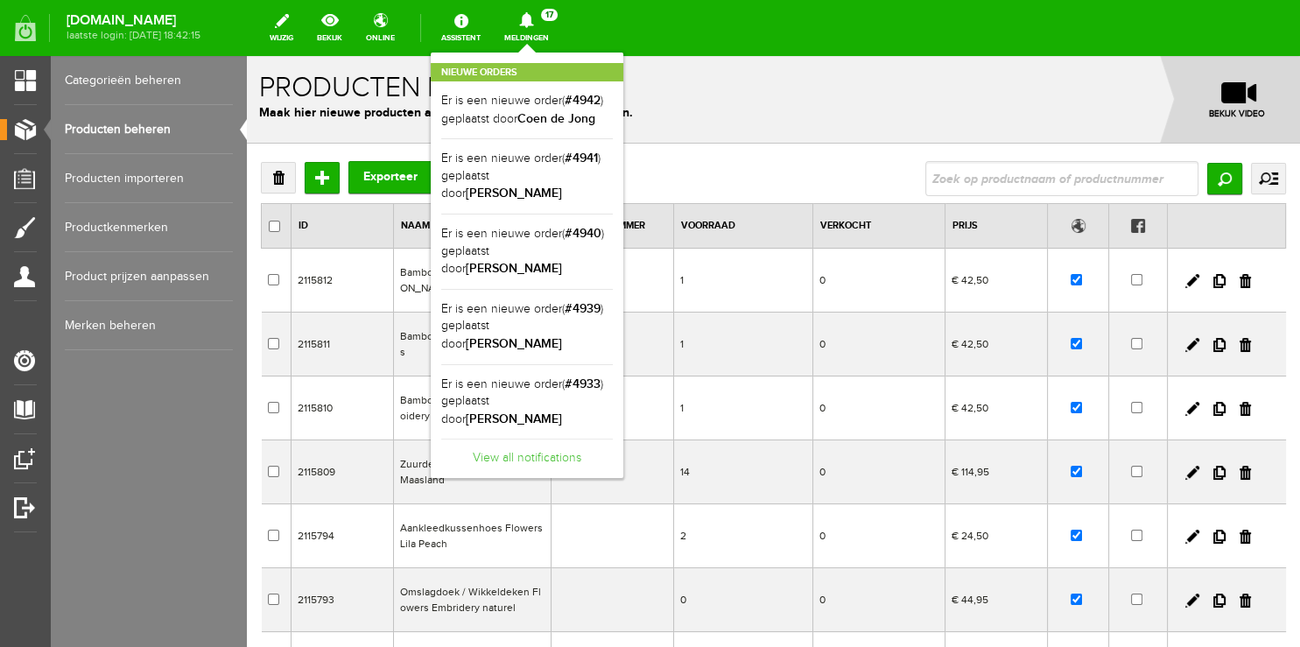
click at [530, 439] on link "View all notifications" at bounding box center [527, 453] width 172 height 29
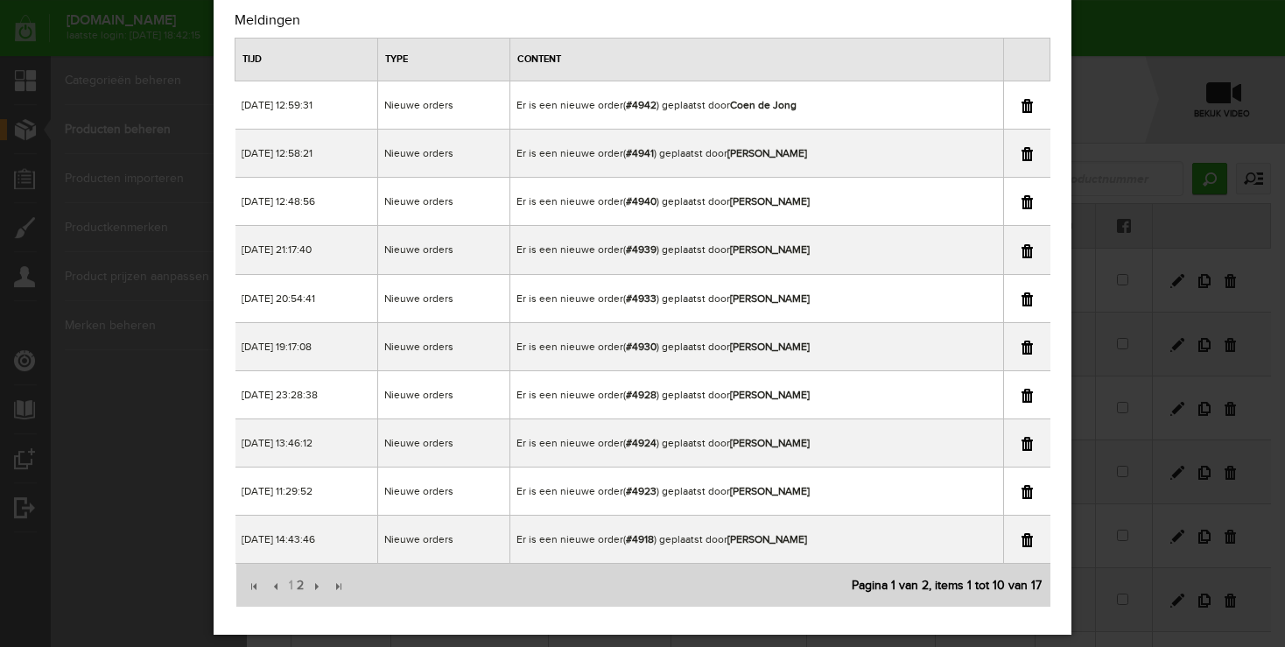
scroll to position [74, 0]
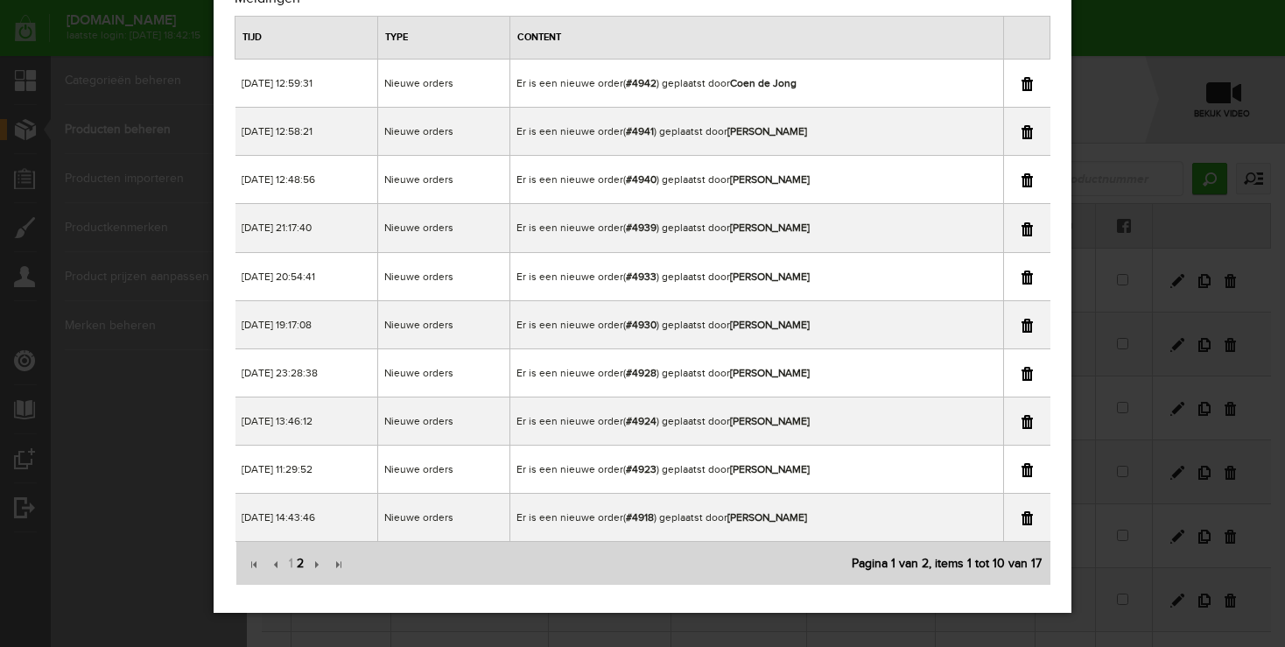
click at [300, 566] on span "2" at bounding box center [300, 563] width 11 height 35
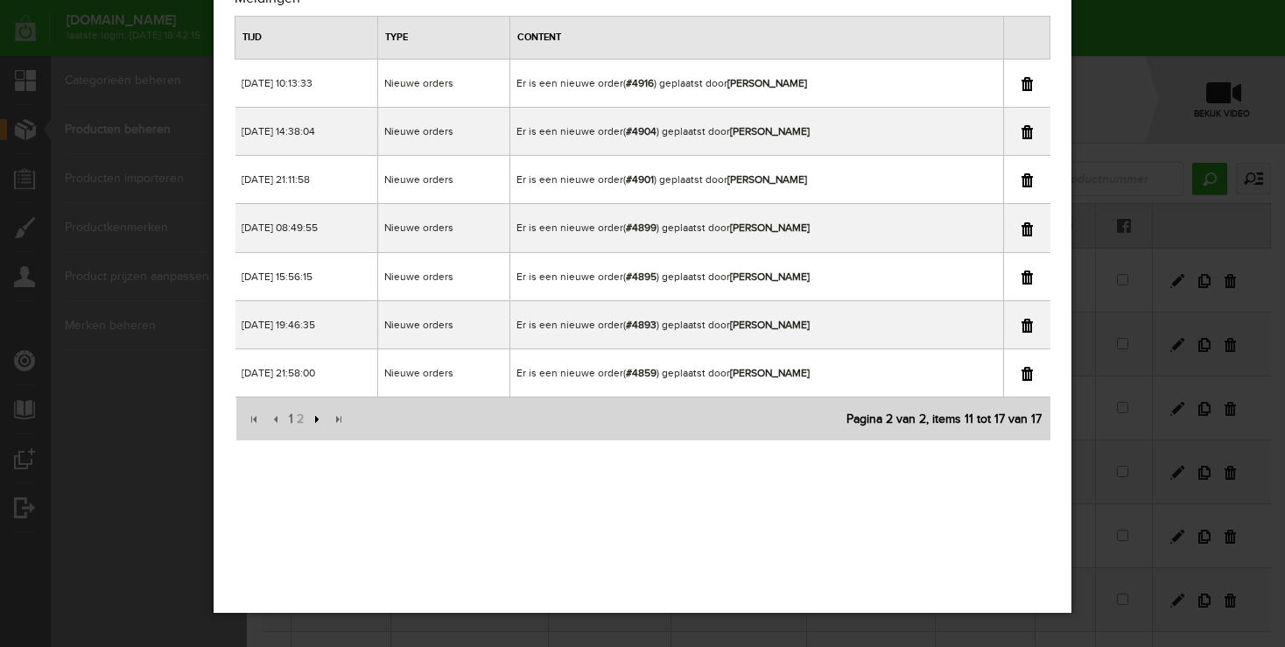
scroll to position [0, 0]
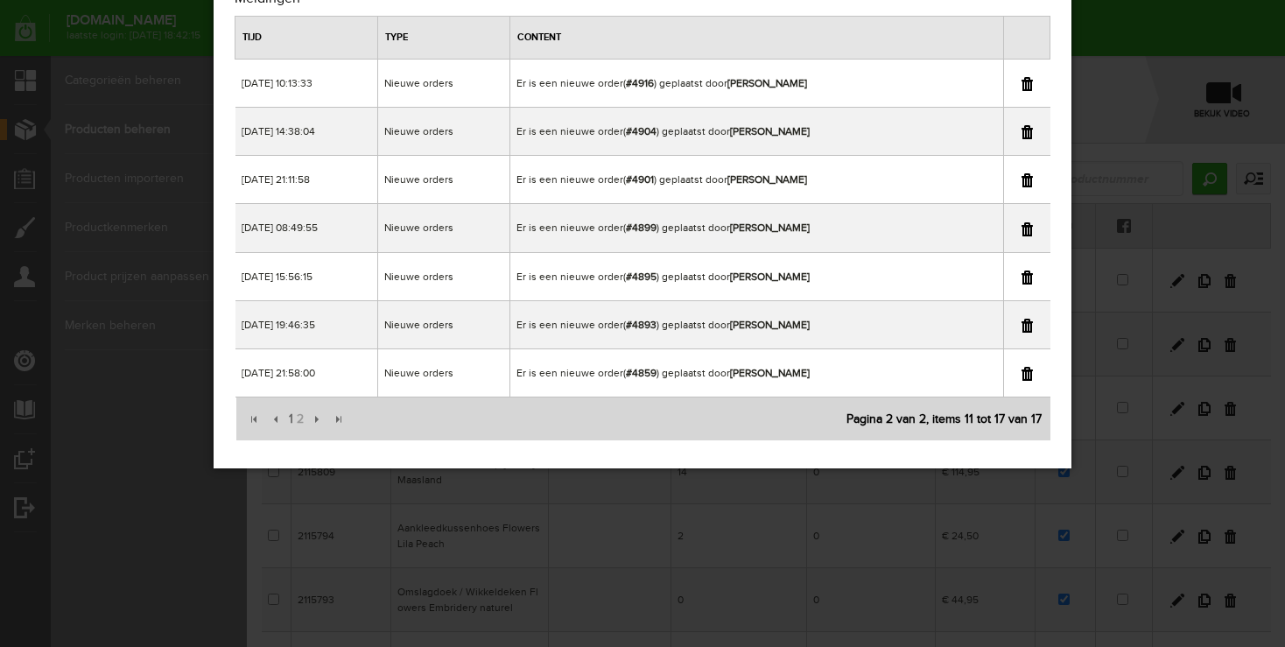
drag, startPoint x: 1156, startPoint y: 66, endPoint x: 891, endPoint y: 42, distance: 266.3
click at [1156, 66] on div "×" at bounding box center [642, 249] width 1285 height 647
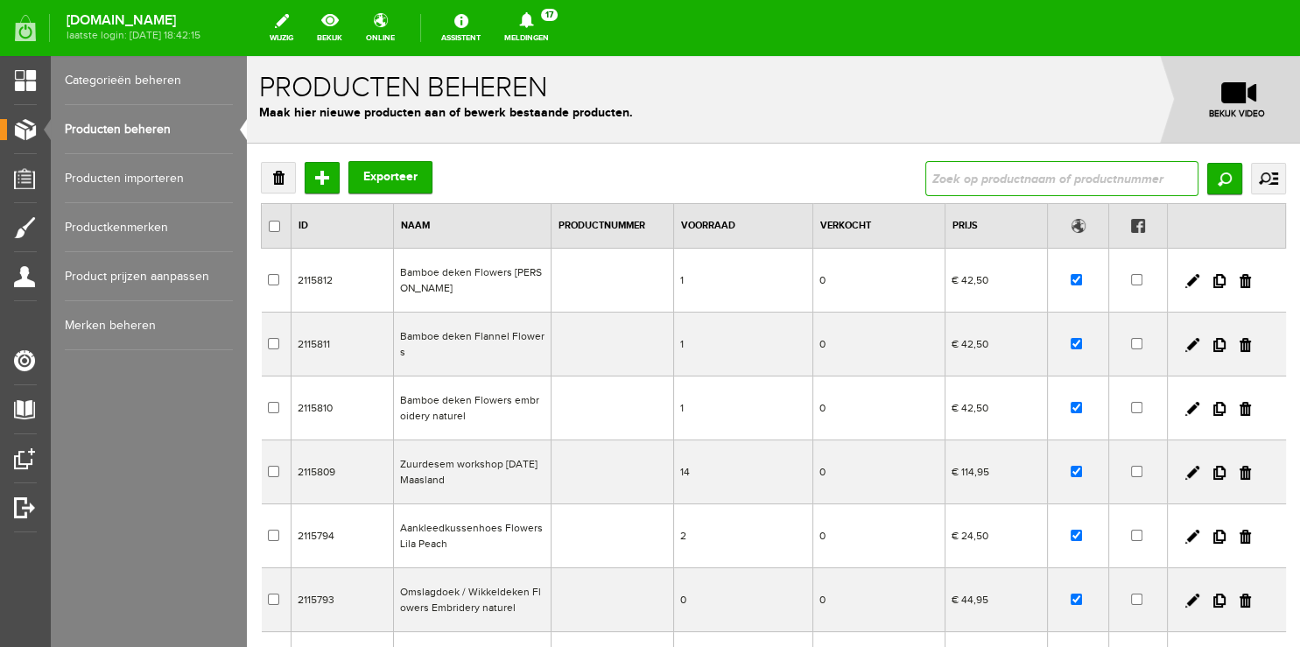
click at [1072, 172] on input "text" at bounding box center [1061, 178] width 273 height 35
type input "4901"
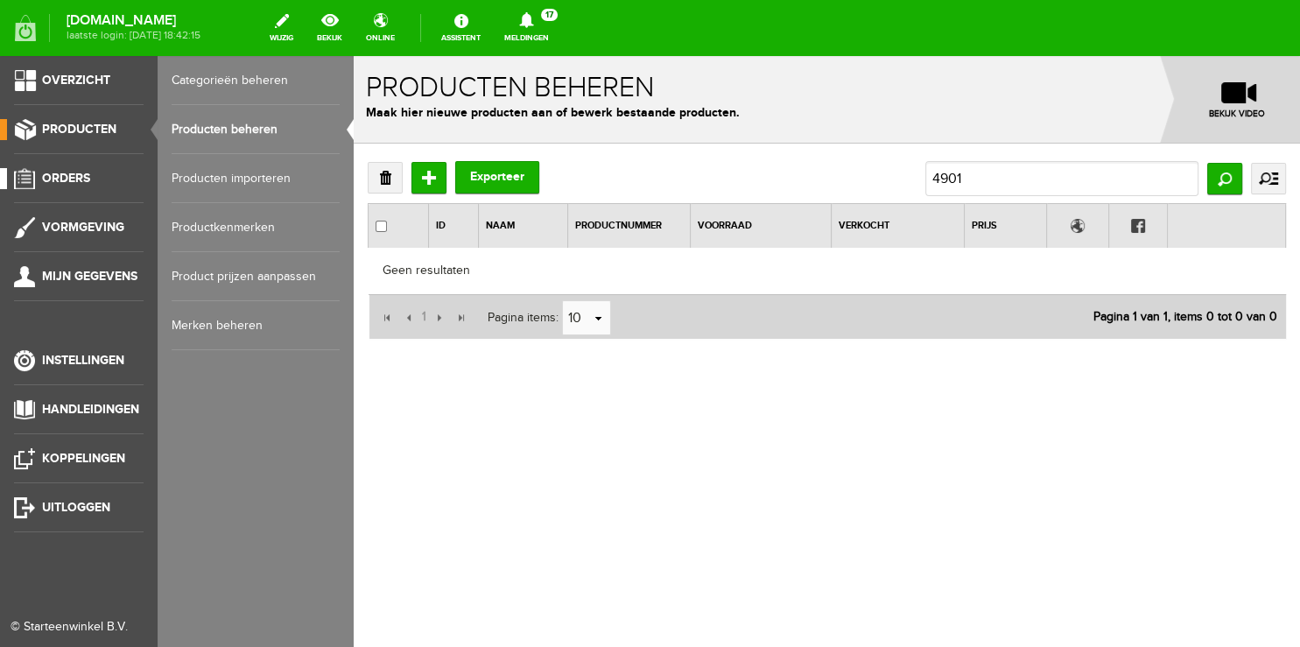
click at [71, 176] on span "Orders" at bounding box center [66, 178] width 48 height 15
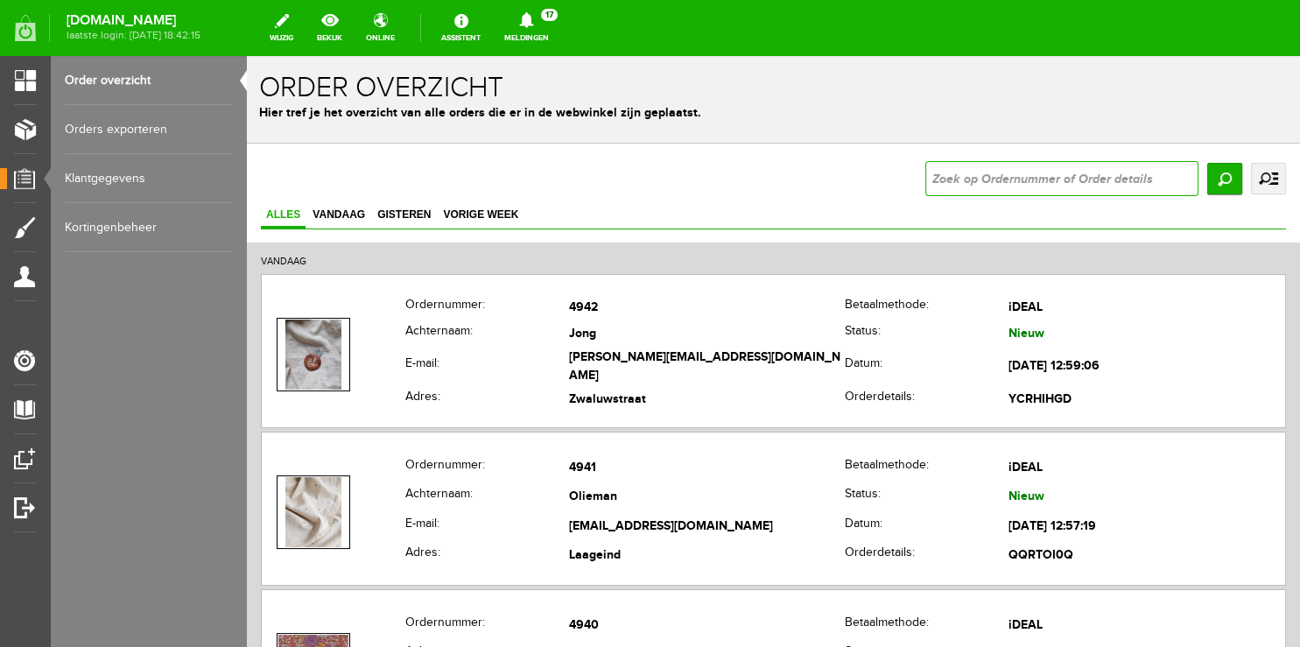
click at [970, 186] on input "text" at bounding box center [1061, 178] width 273 height 35
type input "4901"
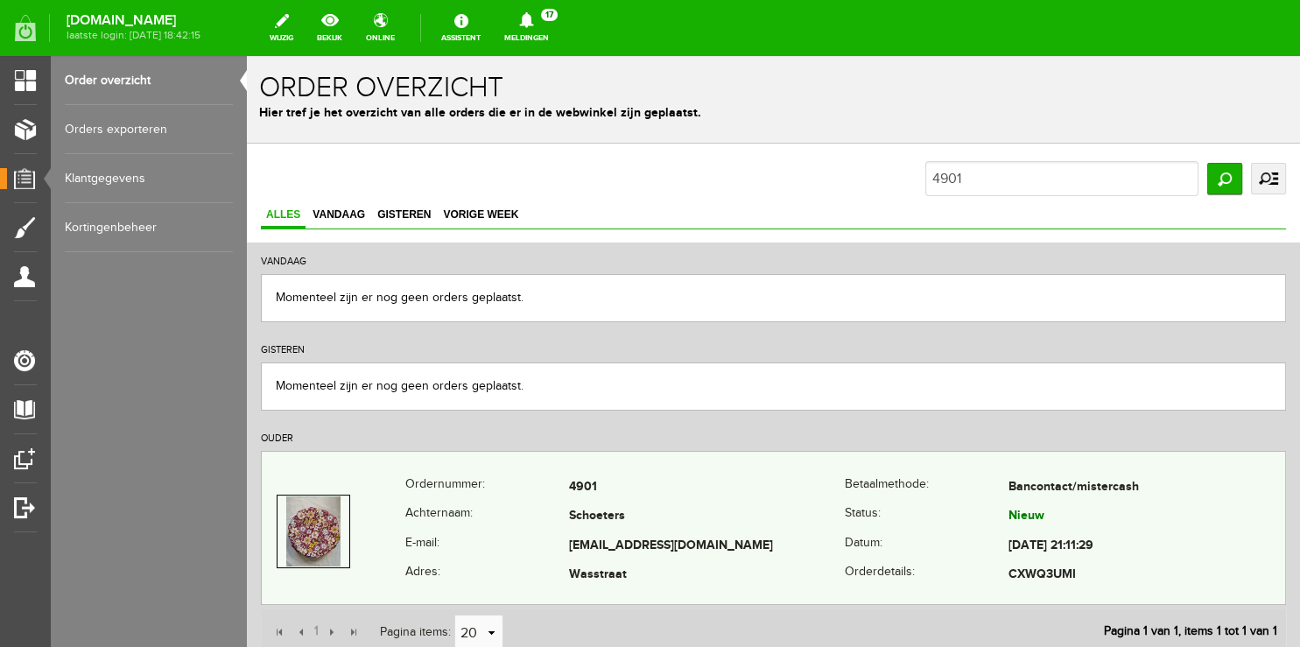
click at [457, 530] on th "Achternaam:" at bounding box center [487, 518] width 164 height 30
